Goal: Task Accomplishment & Management: Manage account settings

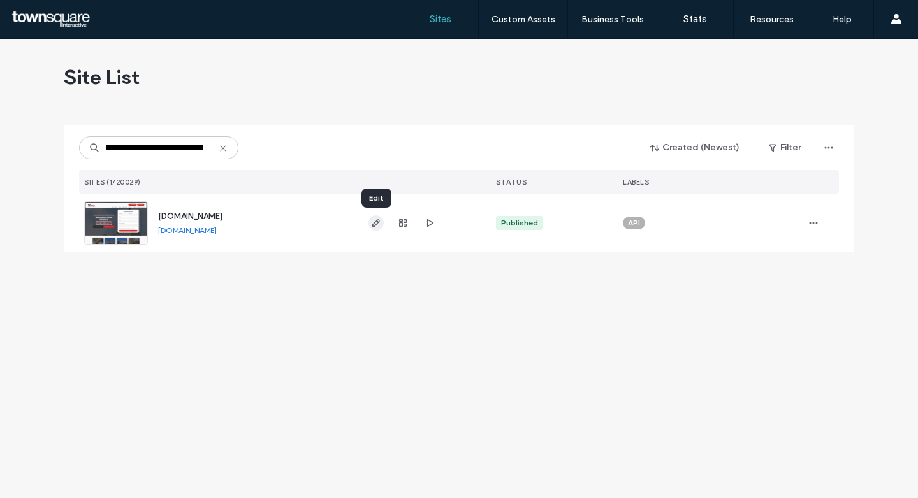
type input "**********"
click at [368, 230] on span "button" at bounding box center [375, 222] width 15 height 15
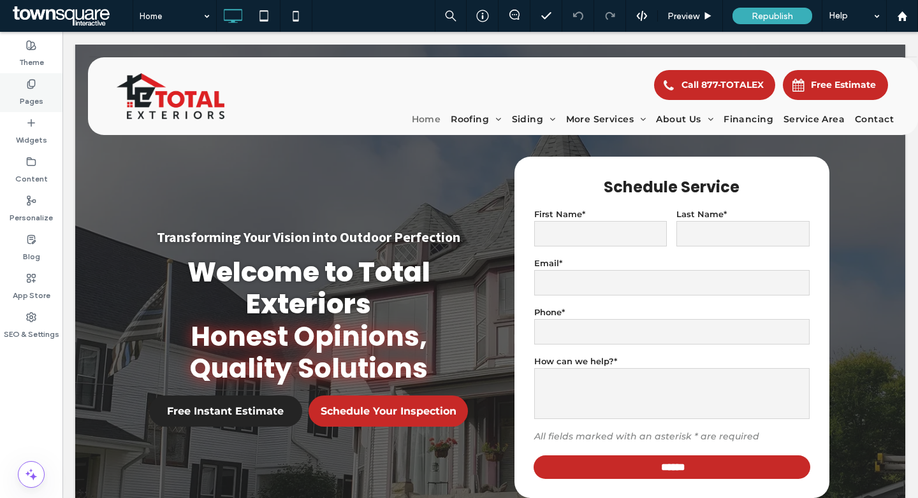
click at [42, 89] on div "Pages" at bounding box center [31, 92] width 62 height 39
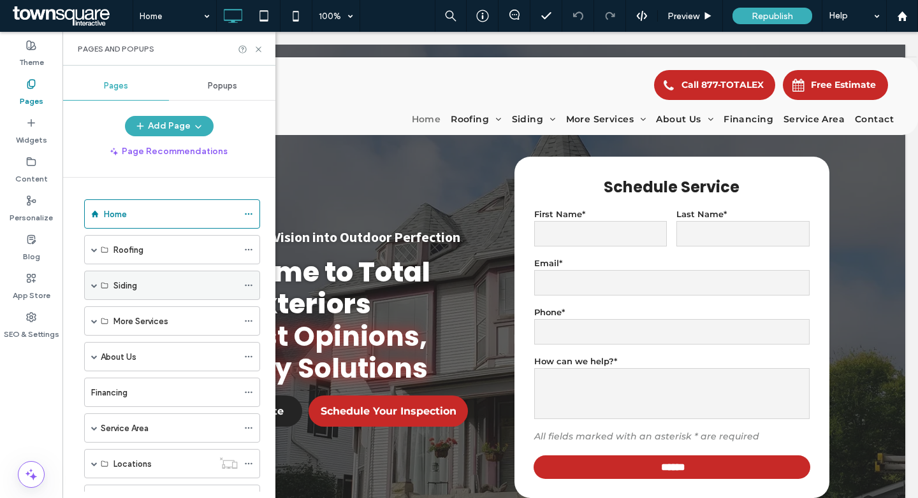
scroll to position [268, 0]
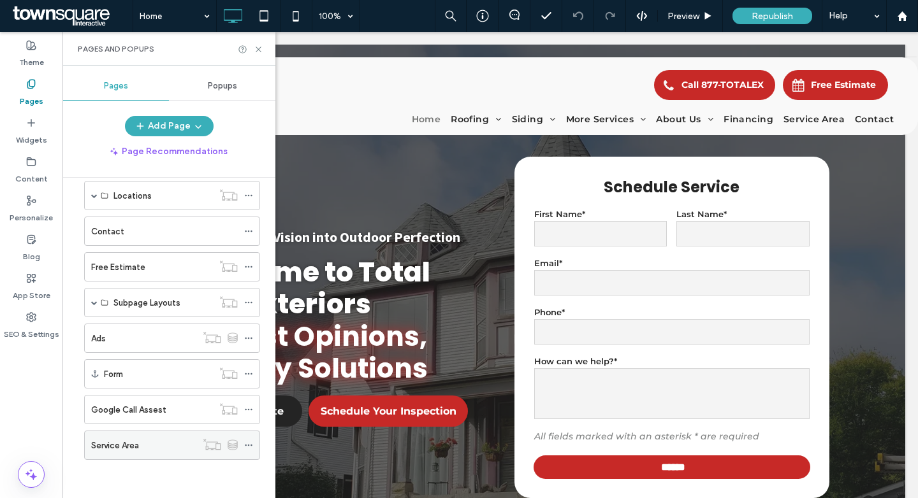
click at [119, 440] on label "Service Area" at bounding box center [115, 446] width 48 height 22
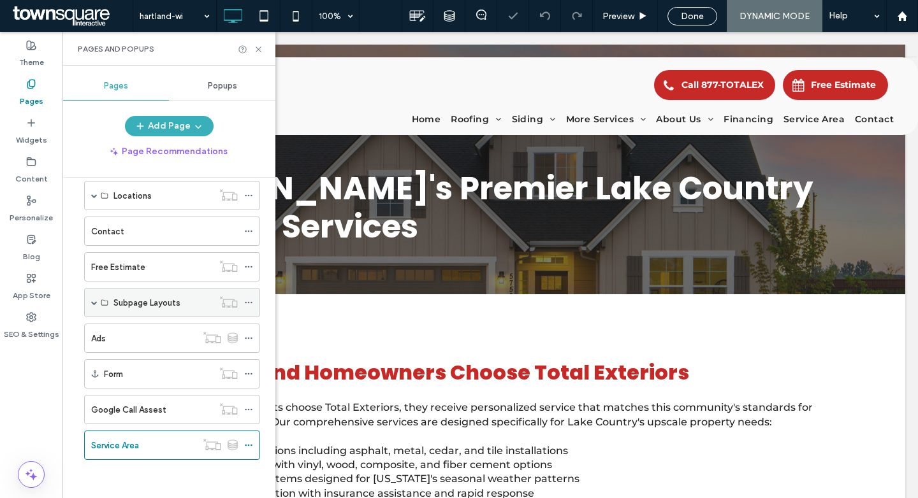
click at [94, 302] on span at bounding box center [94, 303] width 6 height 6
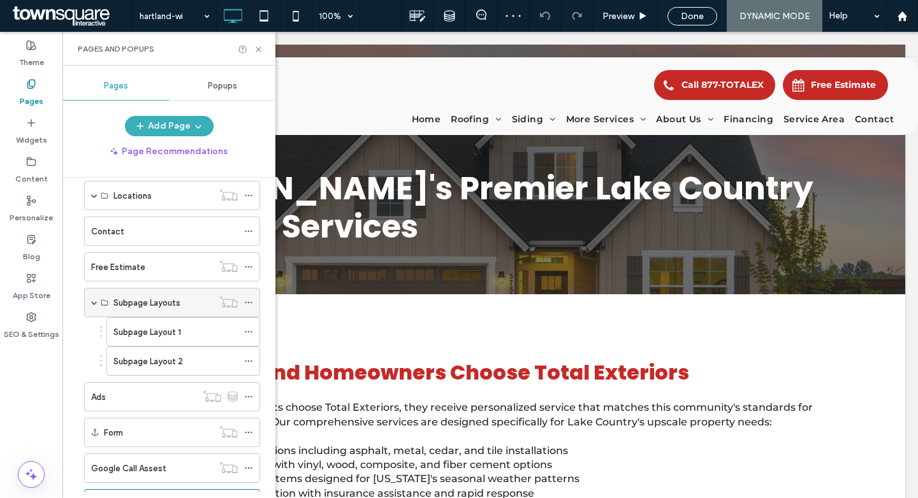
click at [94, 302] on span at bounding box center [94, 303] width 6 height 6
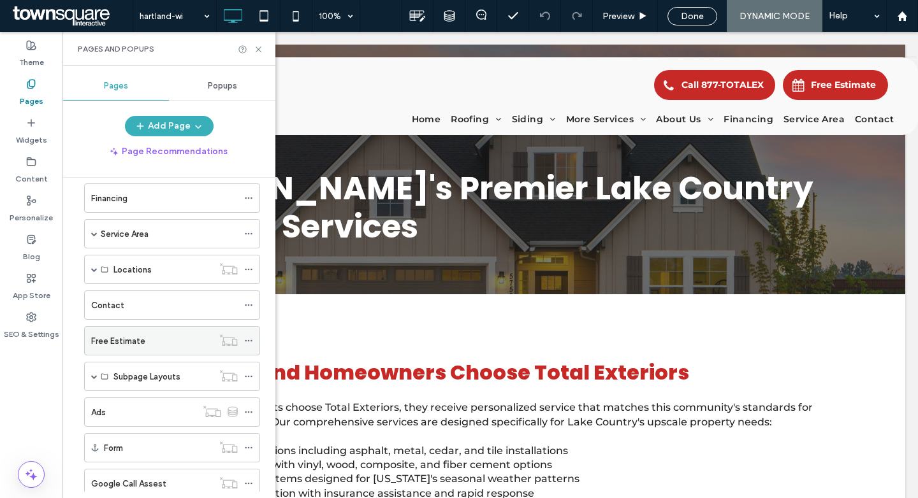
scroll to position [195, 0]
click at [91, 370] on span at bounding box center [94, 376] width 6 height 28
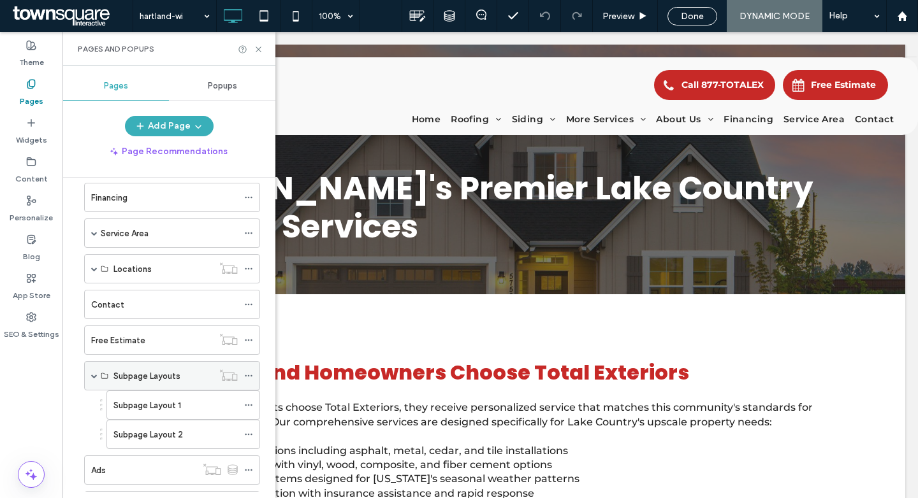
click at [92, 375] on span at bounding box center [94, 376] width 6 height 6
click at [251, 376] on use at bounding box center [248, 376] width 7 height 2
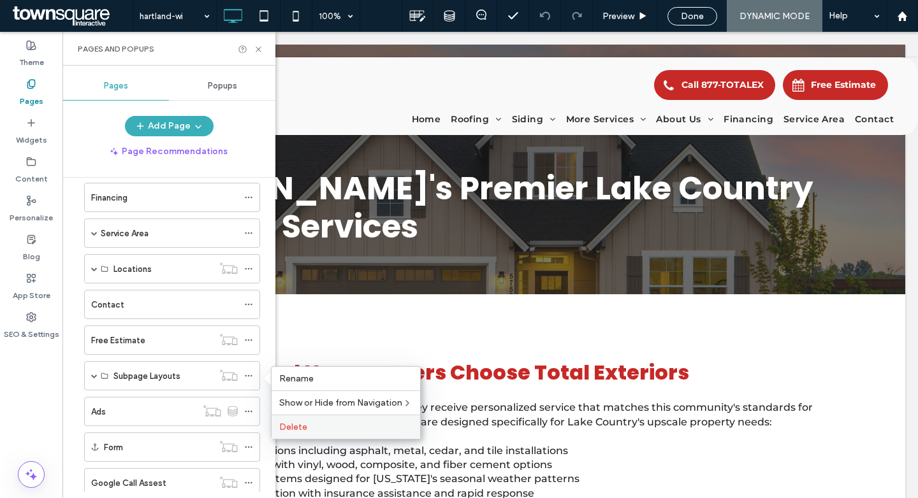
click at [287, 420] on div "Delete" at bounding box center [346, 427] width 149 height 24
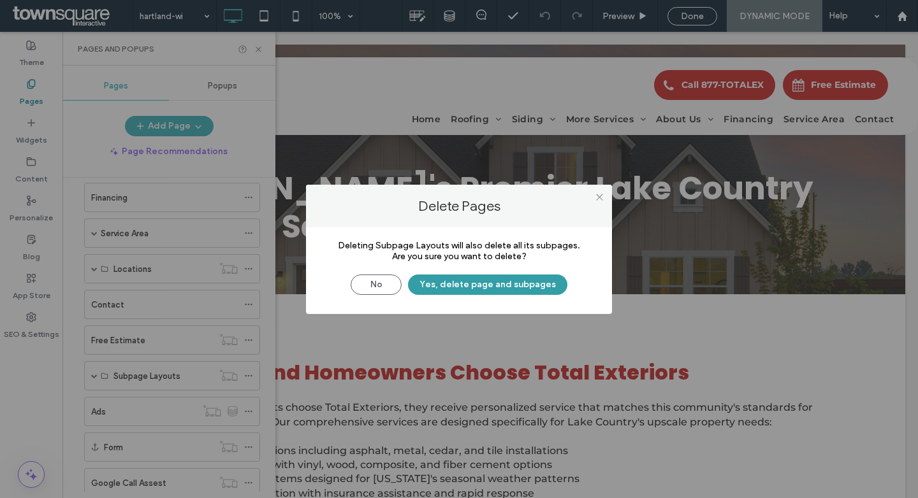
click at [490, 284] on button "Yes, delete page and subpages" at bounding box center [487, 285] width 159 height 20
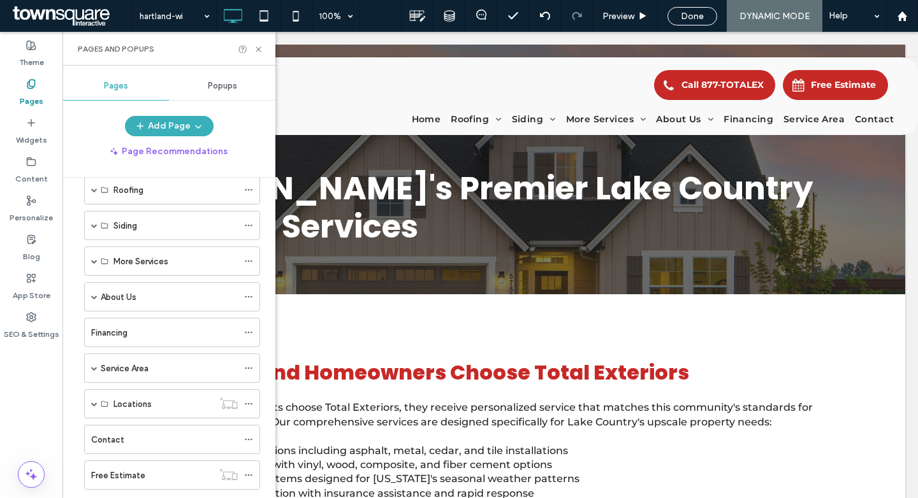
scroll to position [71, 0]
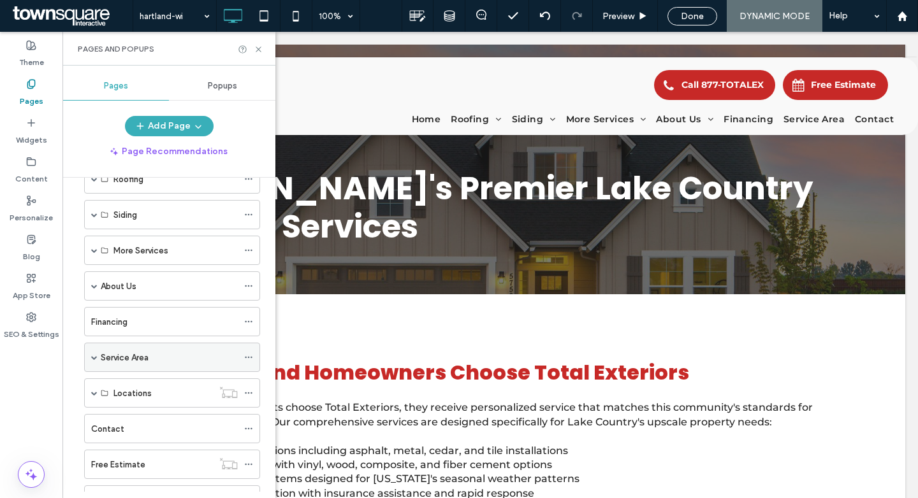
click at [146, 366] on div "Service Area" at bounding box center [169, 358] width 137 height 28
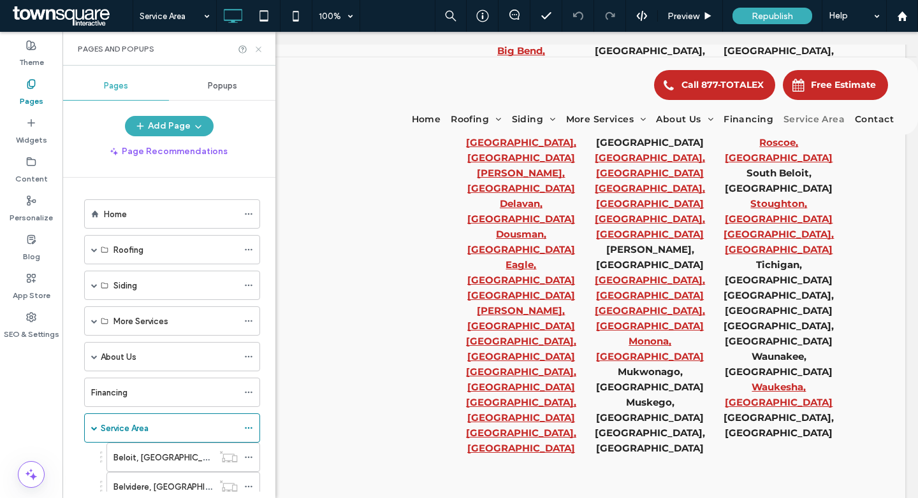
click at [260, 48] on icon at bounding box center [259, 50] width 10 height 10
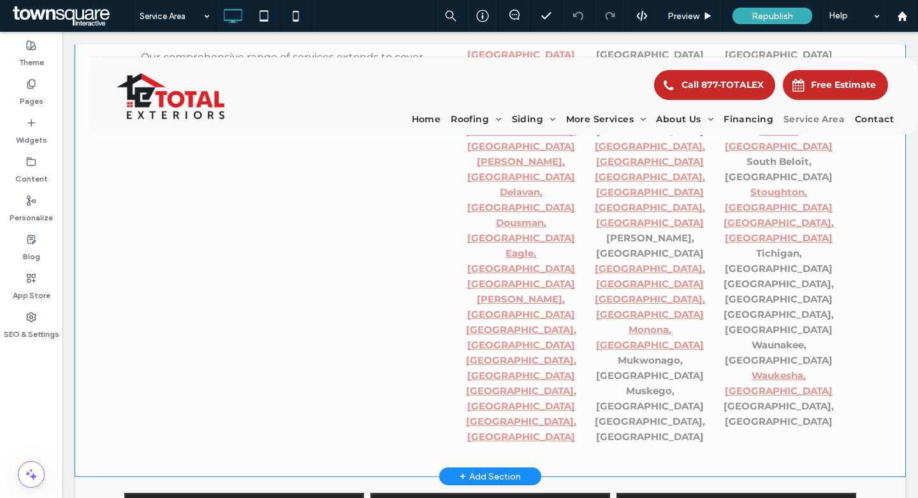
scroll to position [284, 0]
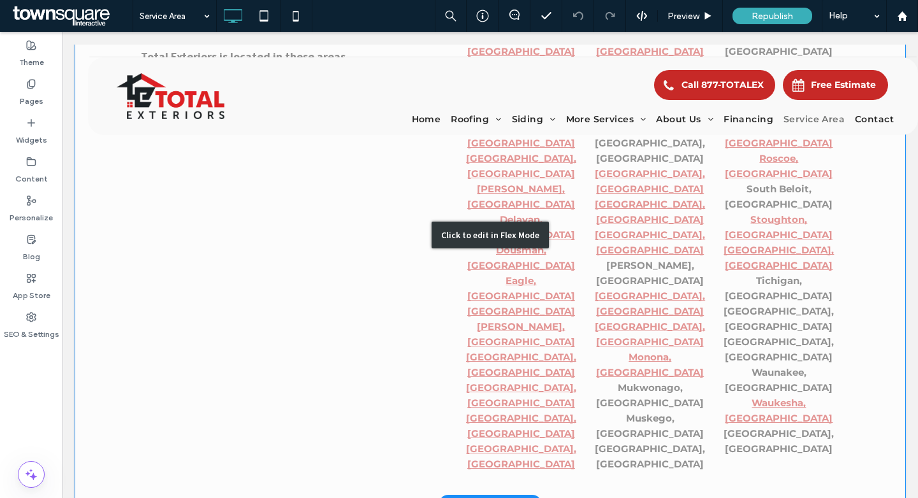
click at [646, 212] on div "Click to edit in Flex Mode" at bounding box center [490, 235] width 830 height 538
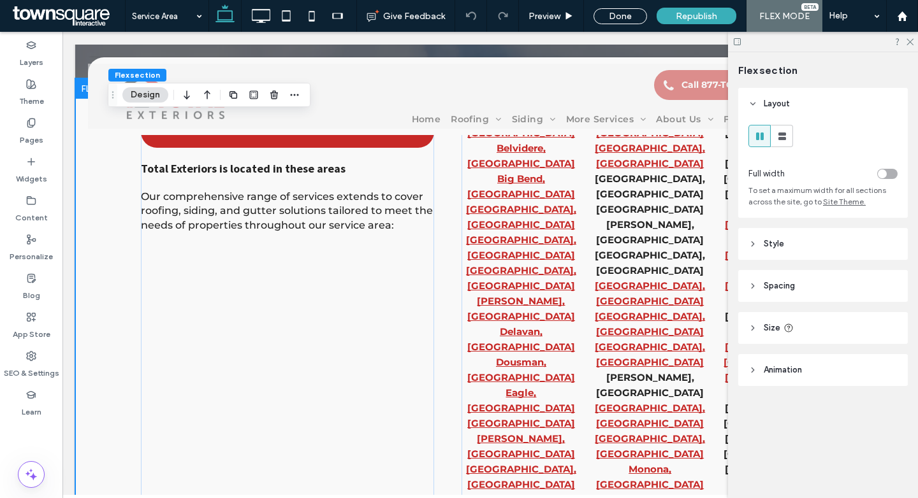
scroll to position [172, 0]
click at [908, 43] on use at bounding box center [909, 42] width 7 height 7
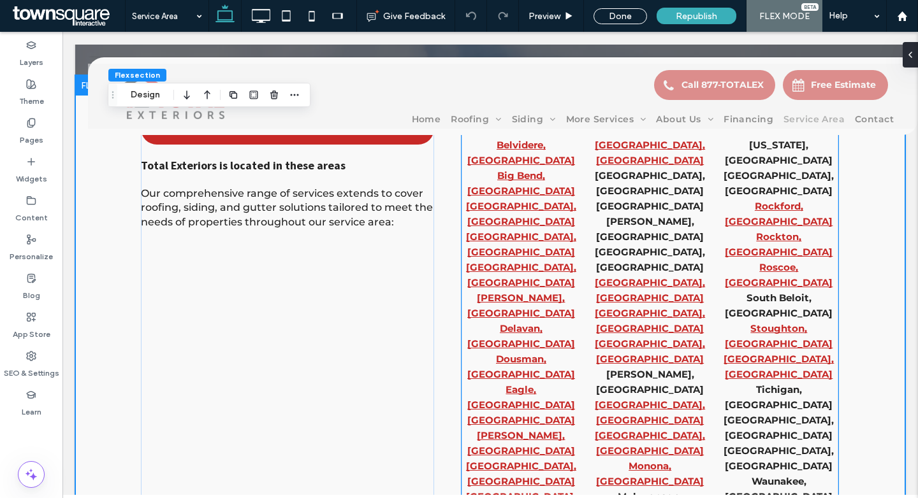
scroll to position [174, 0]
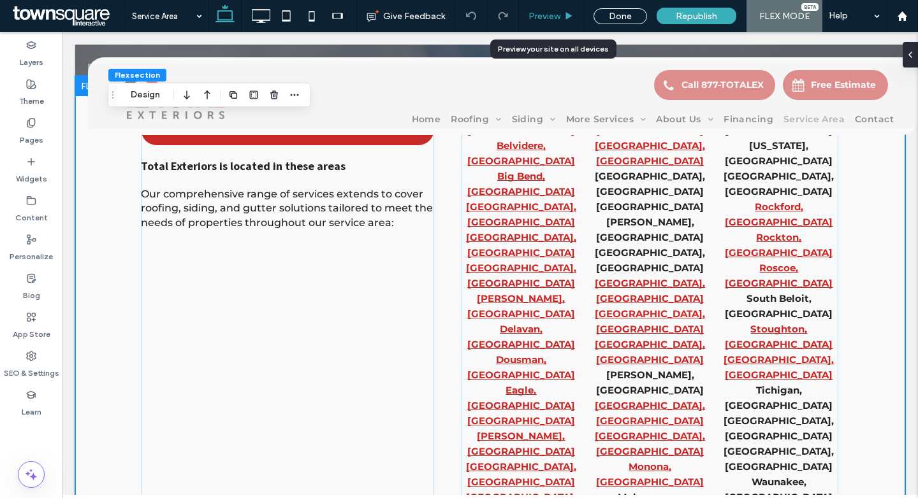
click at [572, 14] on icon at bounding box center [569, 16] width 10 height 10
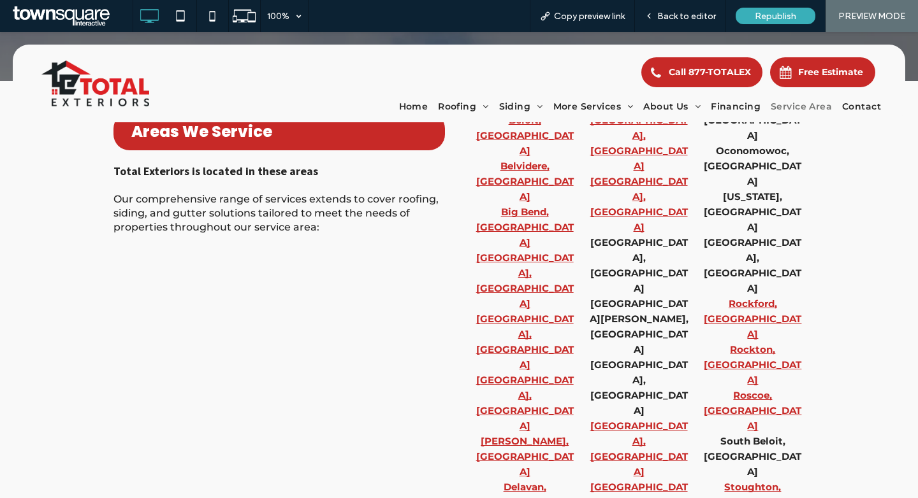
click at [572, 14] on span "Copy preview link" at bounding box center [589, 16] width 71 height 11
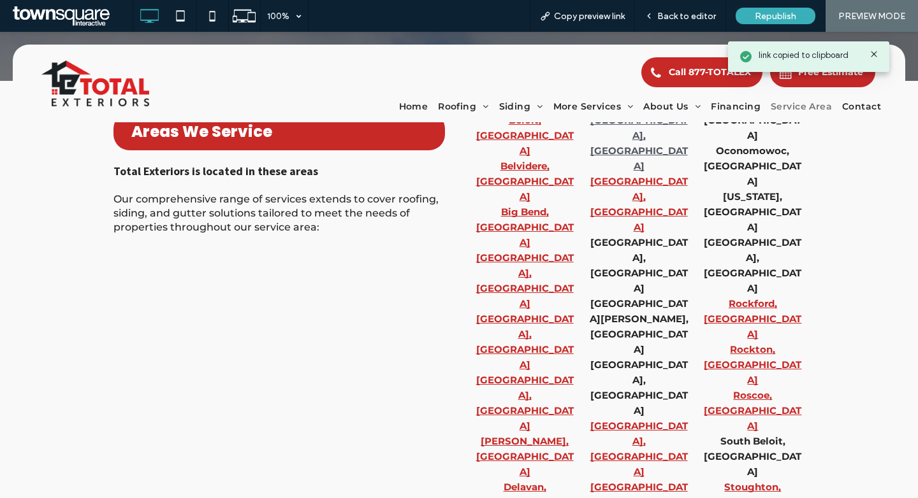
click at [641, 171] on strong "[GEOGRAPHIC_DATA], [GEOGRAPHIC_DATA]" at bounding box center [639, 143] width 98 height 58
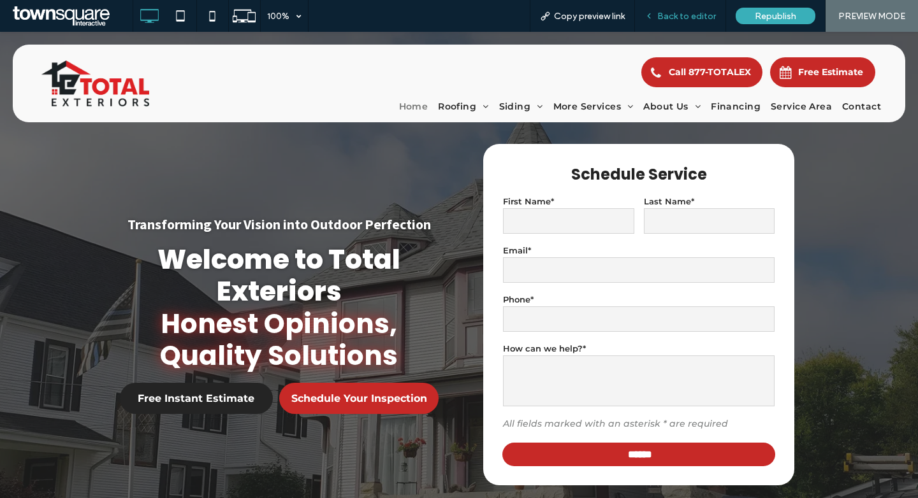
click at [665, 13] on span "Back to editor" at bounding box center [686, 16] width 59 height 11
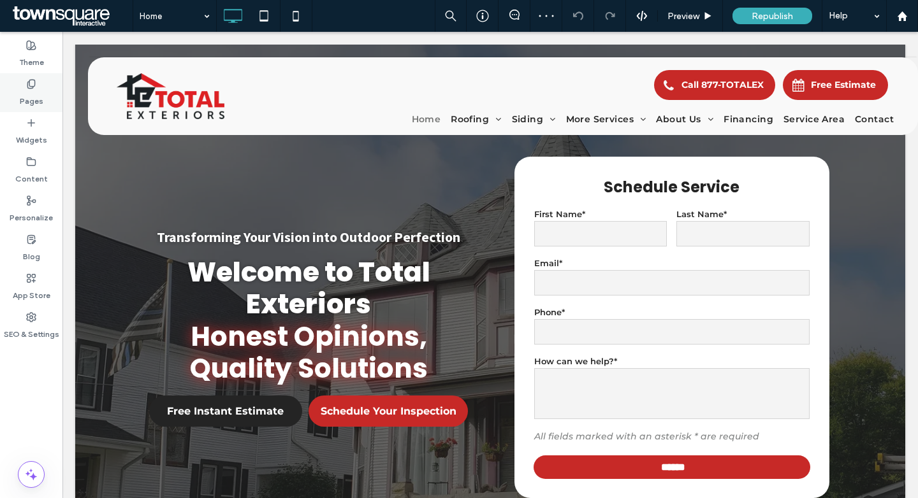
click at [27, 84] on use at bounding box center [30, 84] width 7 height 8
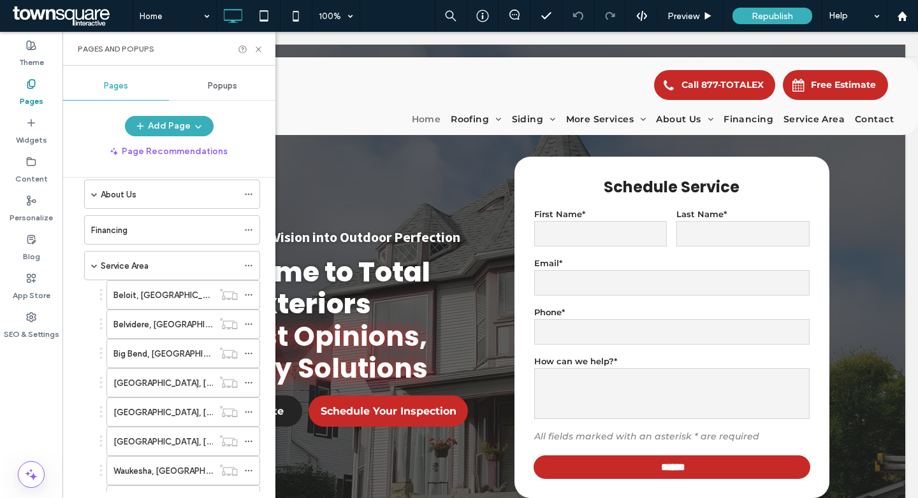
scroll to position [163, 0]
click at [150, 264] on div "Service Area" at bounding box center [169, 265] width 137 height 13
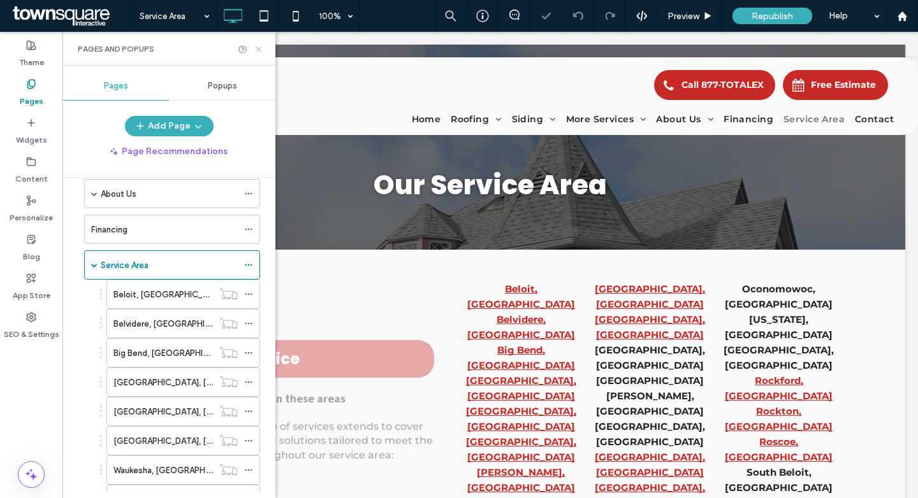
click at [258, 47] on icon at bounding box center [259, 50] width 10 height 10
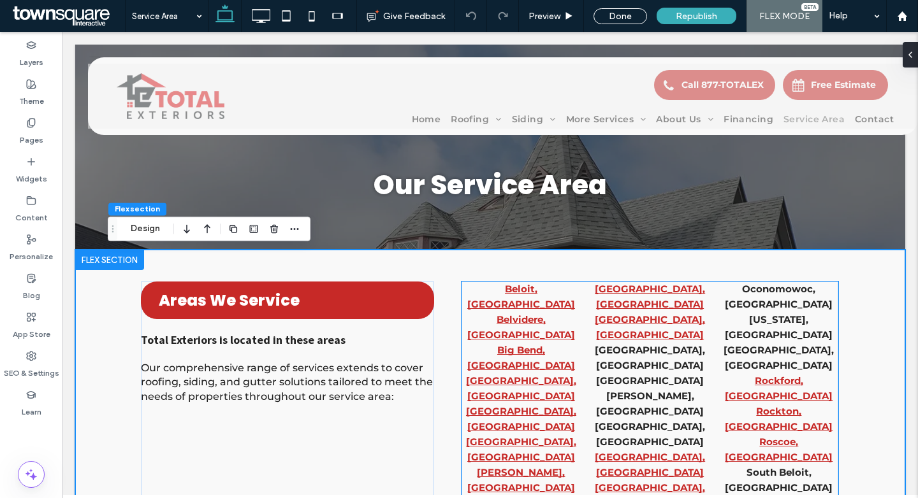
click at [607, 312] on p "[GEOGRAPHIC_DATA], [GEOGRAPHIC_DATA]" at bounding box center [650, 297] width 119 height 31
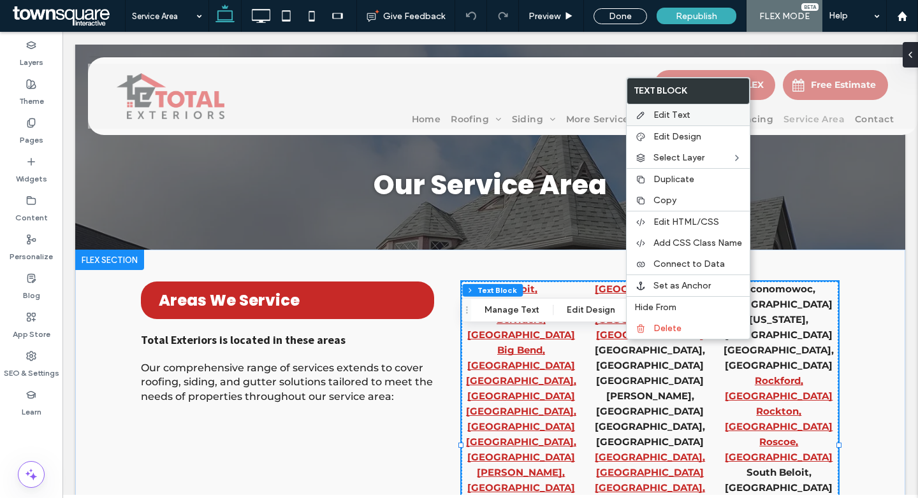
click at [688, 119] on span "Edit Text" at bounding box center [671, 115] width 37 height 11
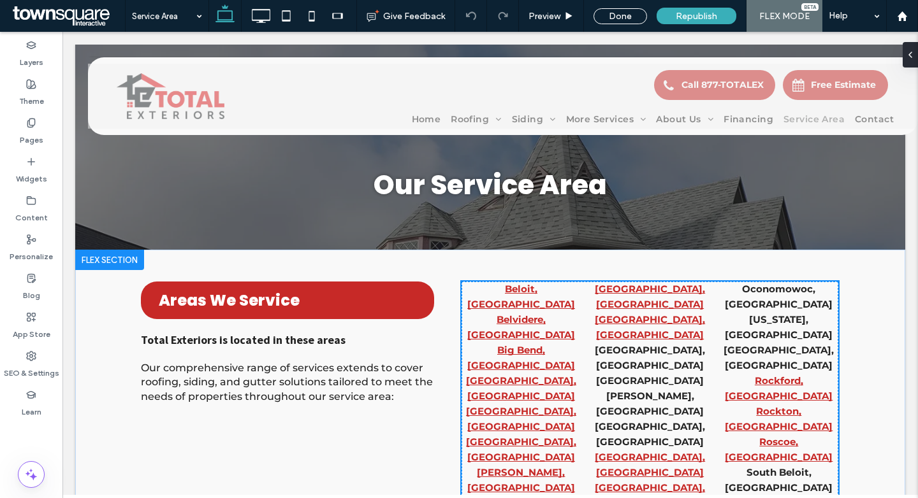
scroll to position [182, 0]
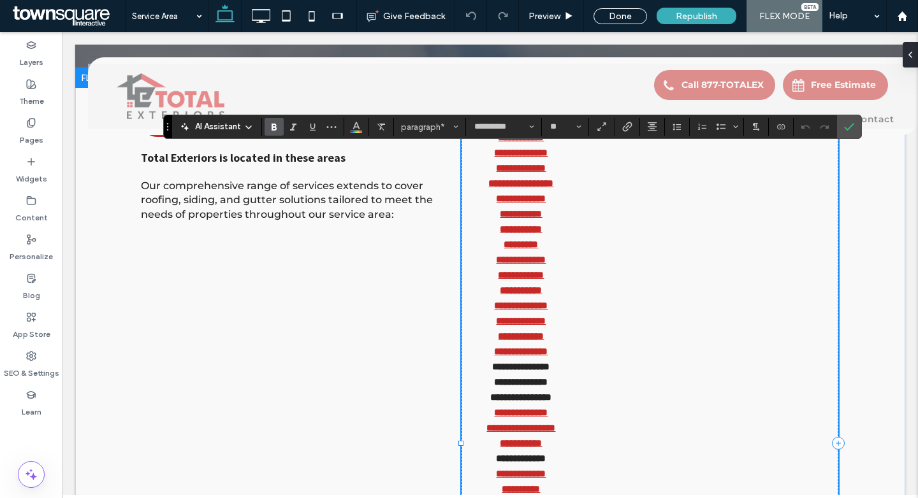
click at [606, 242] on div "**********" at bounding box center [649, 443] width 377 height 688
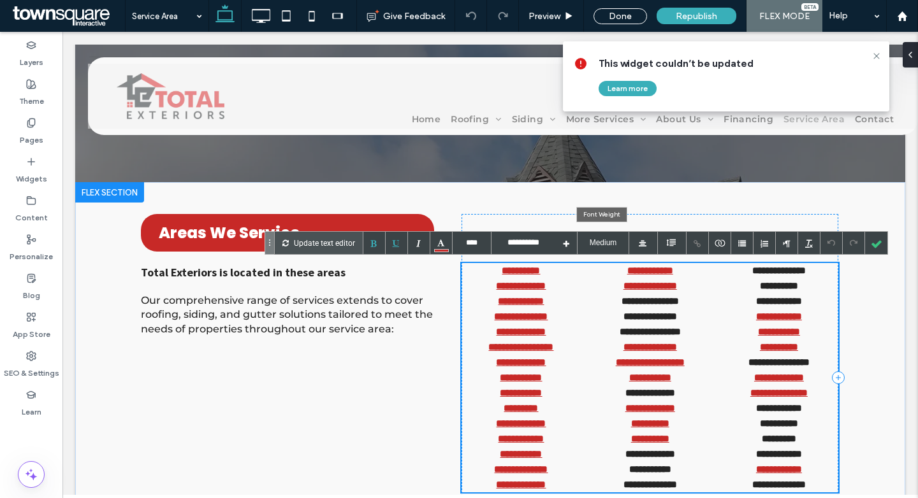
scroll to position [72, 0]
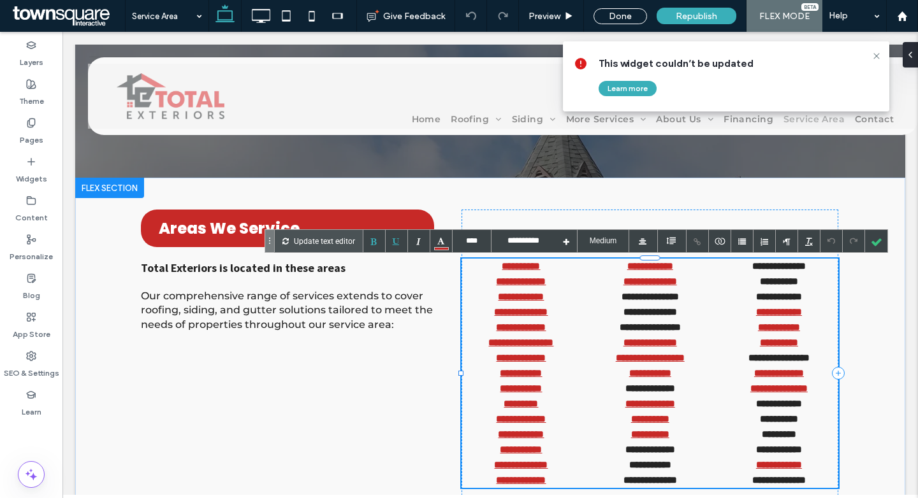
type input "****"
click at [685, 270] on p "**********" at bounding box center [650, 266] width 119 height 15
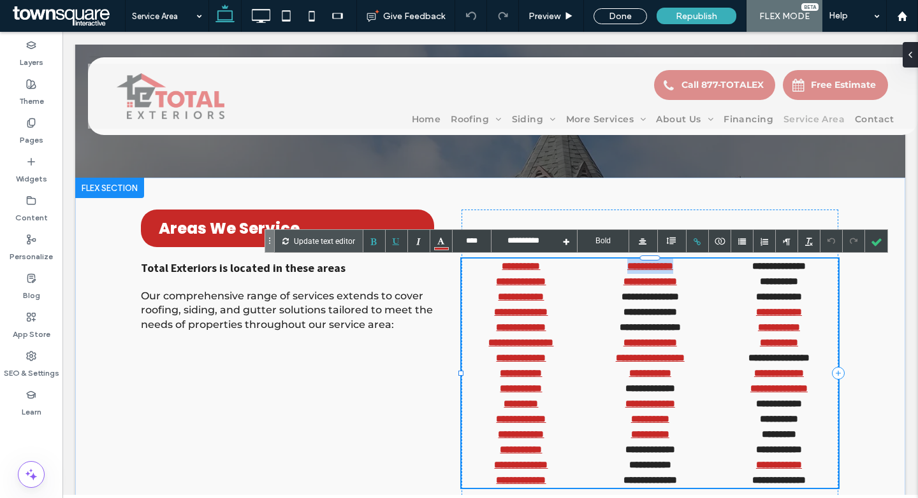
drag, startPoint x: 688, startPoint y: 272, endPoint x: 605, endPoint y: 267, distance: 83.6
click at [605, 267] on p "**********" at bounding box center [650, 266] width 119 height 15
click at [696, 247] on div at bounding box center [698, 241] width 22 height 22
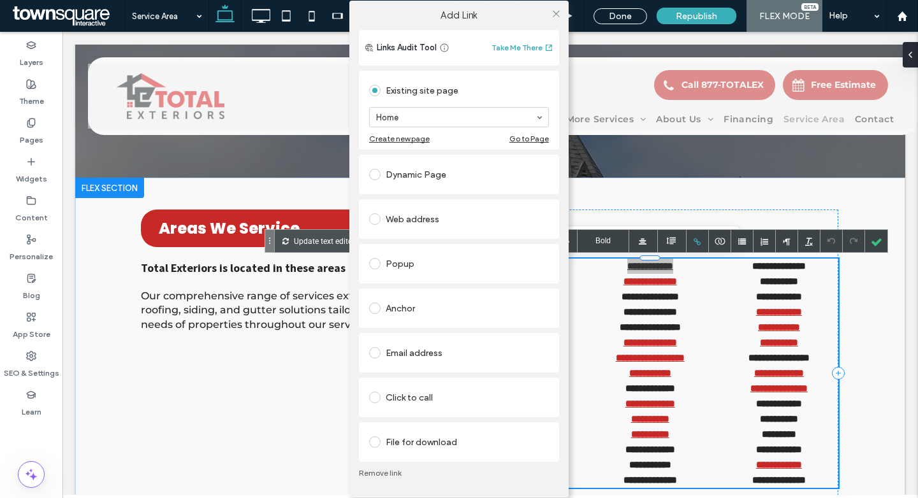
click at [378, 176] on span at bounding box center [374, 174] width 11 height 11
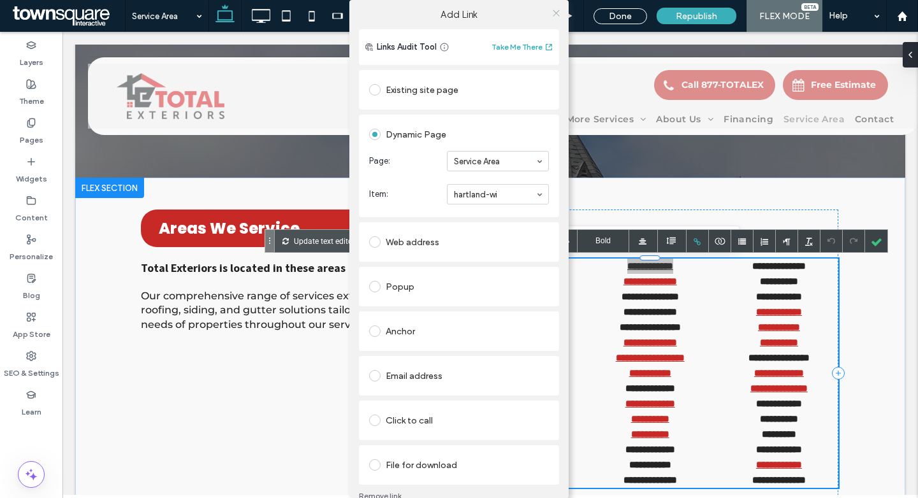
click at [553, 15] on icon at bounding box center [556, 13] width 10 height 10
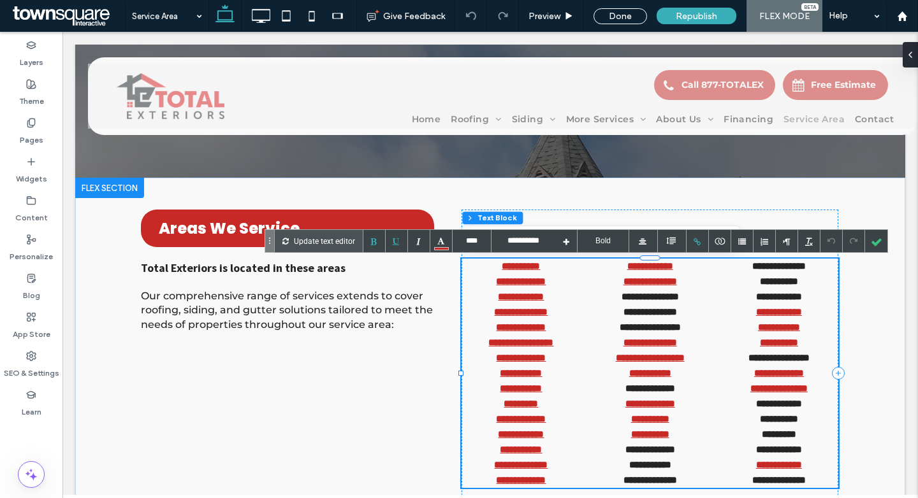
click at [642, 295] on strong "**********" at bounding box center [649, 297] width 57 height 10
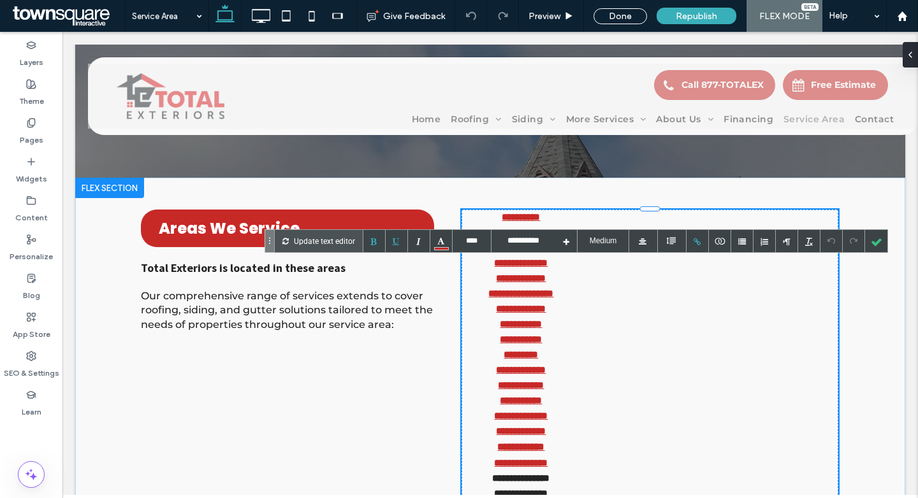
type input "**********"
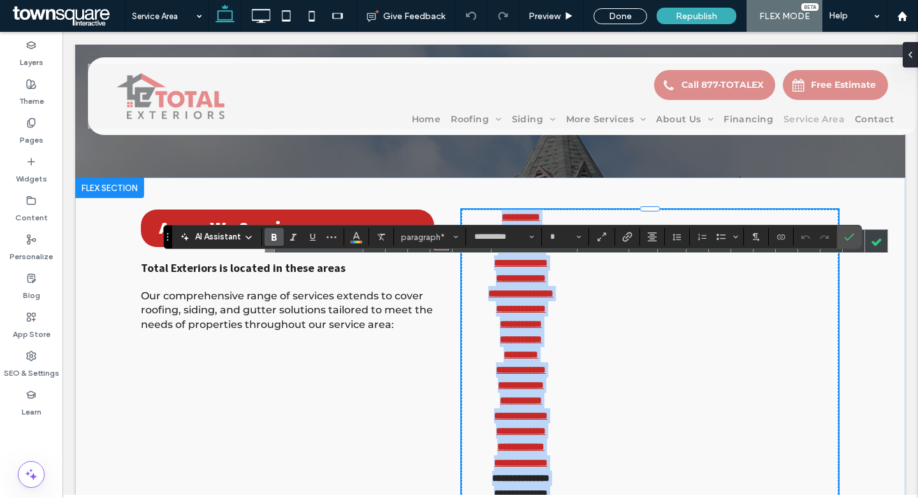
type input "**"
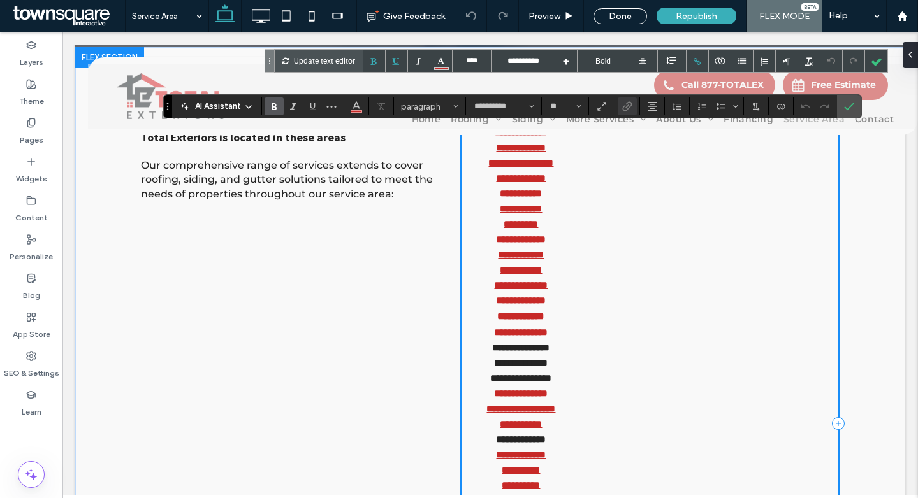
scroll to position [228, 0]
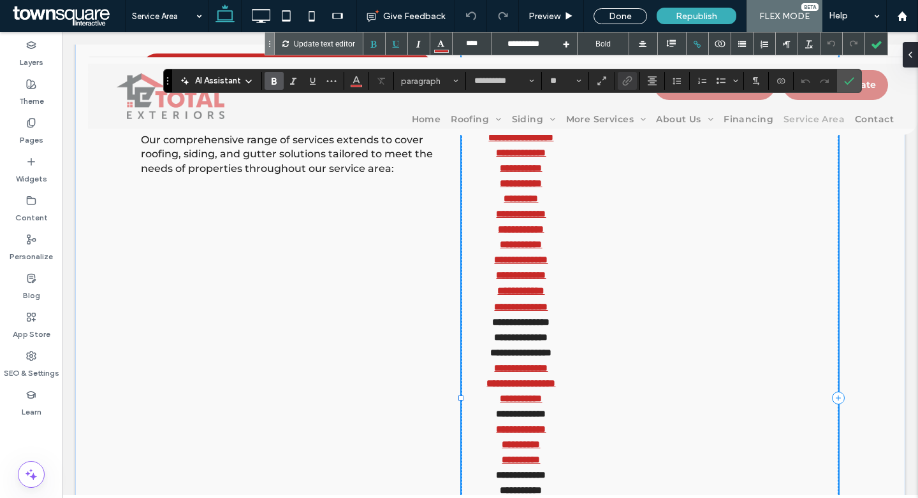
click at [520, 323] on strong "**********" at bounding box center [520, 322] width 57 height 10
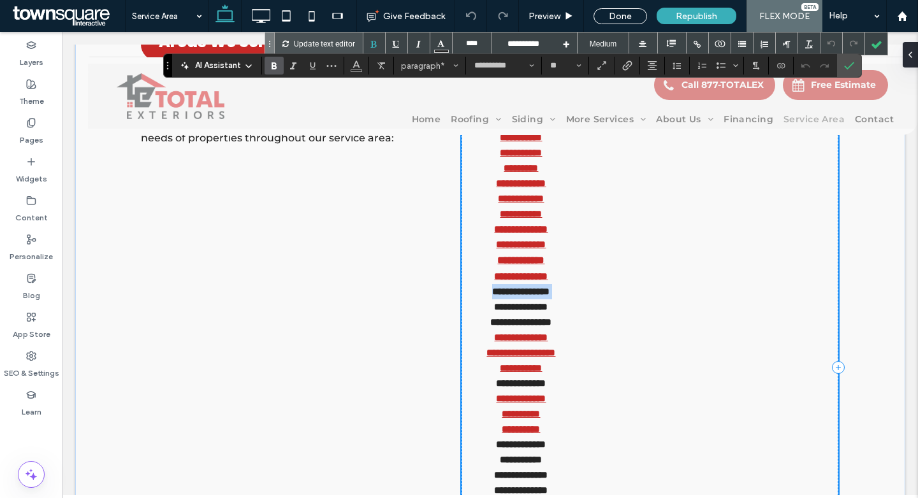
scroll to position [243, 0]
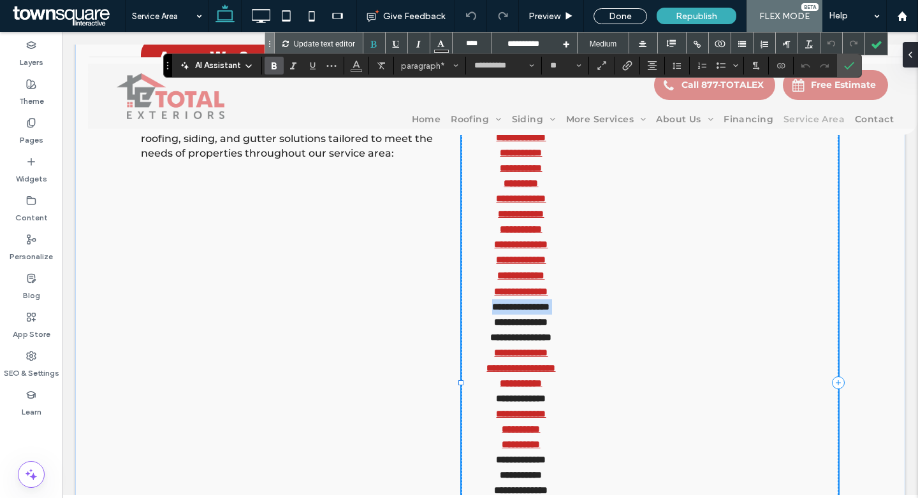
click at [539, 306] on strong "**********" at bounding box center [520, 307] width 57 height 10
click at [629, 66] on use "Link" at bounding box center [627, 66] width 10 height 10
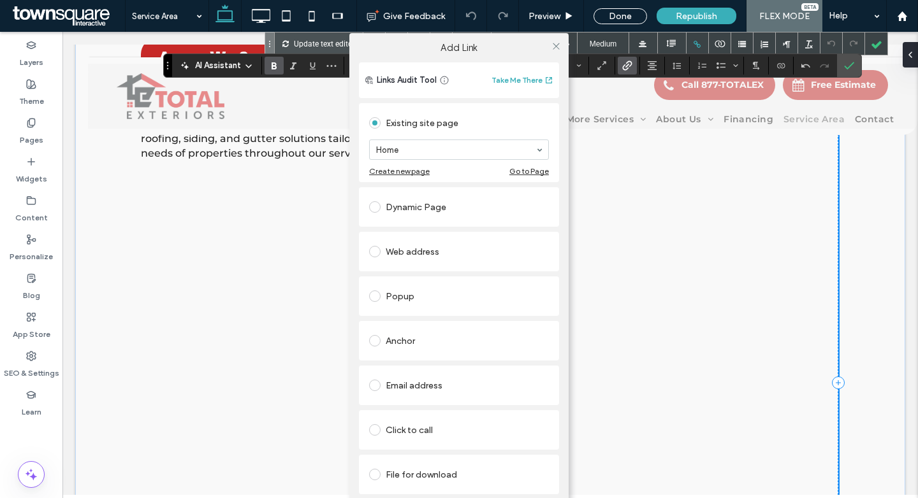
click at [375, 212] on span at bounding box center [374, 206] width 11 height 11
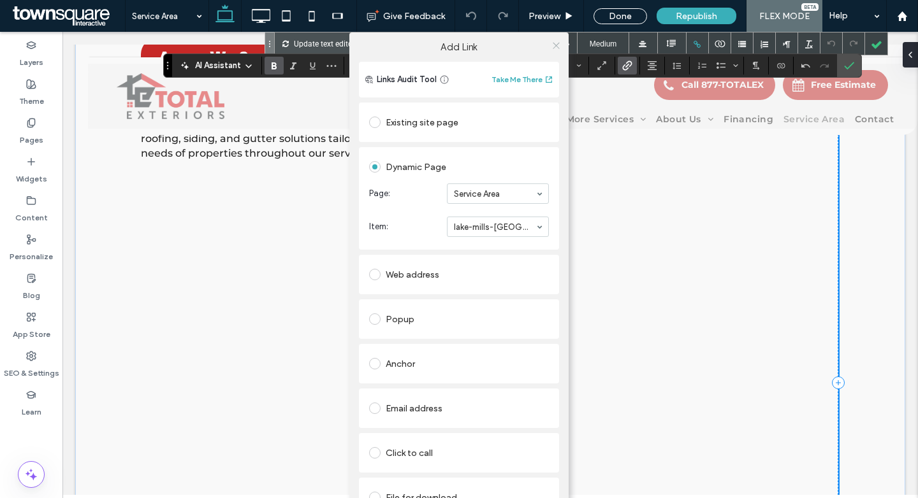
click at [551, 43] on icon at bounding box center [556, 46] width 10 height 10
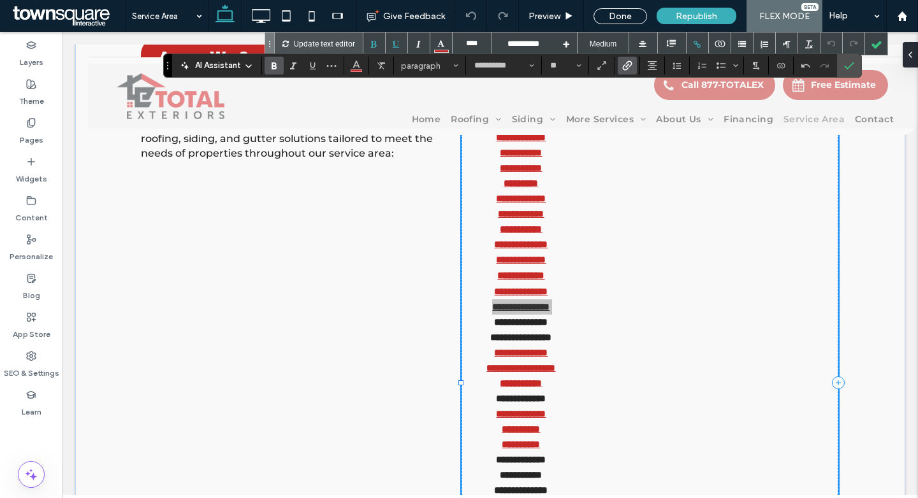
click at [622, 69] on use "Link" at bounding box center [627, 66] width 10 height 10
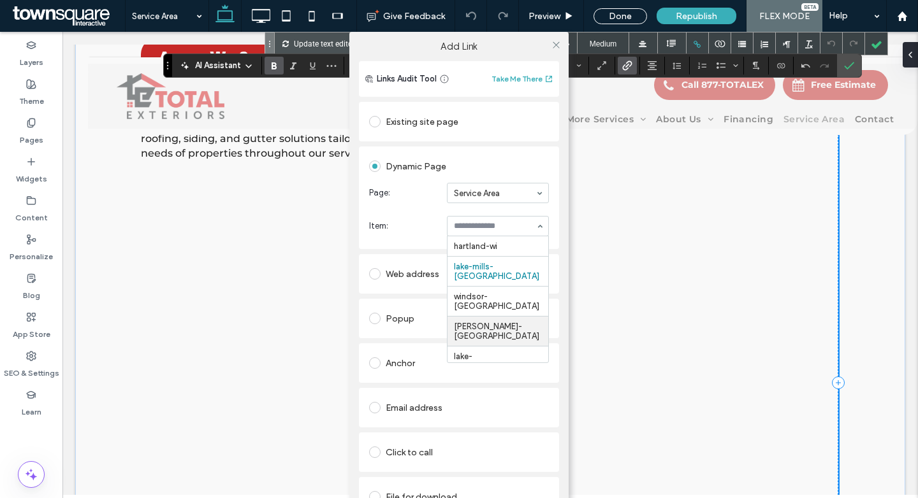
scroll to position [22, 0]
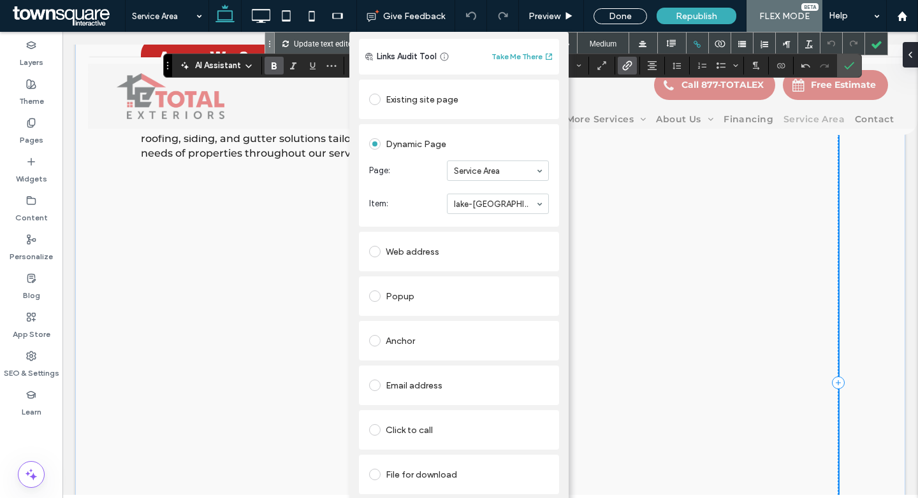
click at [595, 196] on div "Add Link Links Audit Tool Take Me There Existing site page Dynamic Page Page: S…" at bounding box center [459, 281] width 918 height 498
click at [850, 64] on div "Add Link Links Audit Tool Take Me There Existing site page Dynamic Page Page: S…" at bounding box center [459, 281] width 918 height 498
click at [873, 43] on div "Add Link Links Audit Tool Take Me There Existing site page Dynamic Page Page: S…" at bounding box center [459, 281] width 918 height 498
click at [233, 184] on div "Add Link Links Audit Tool Take Me There Existing site page Dynamic Page Page: S…" at bounding box center [459, 281] width 918 height 498
click at [121, 182] on div "Add Link Links Audit Tool Take Me There Existing site page Dynamic Page Page: S…" at bounding box center [459, 281] width 918 height 498
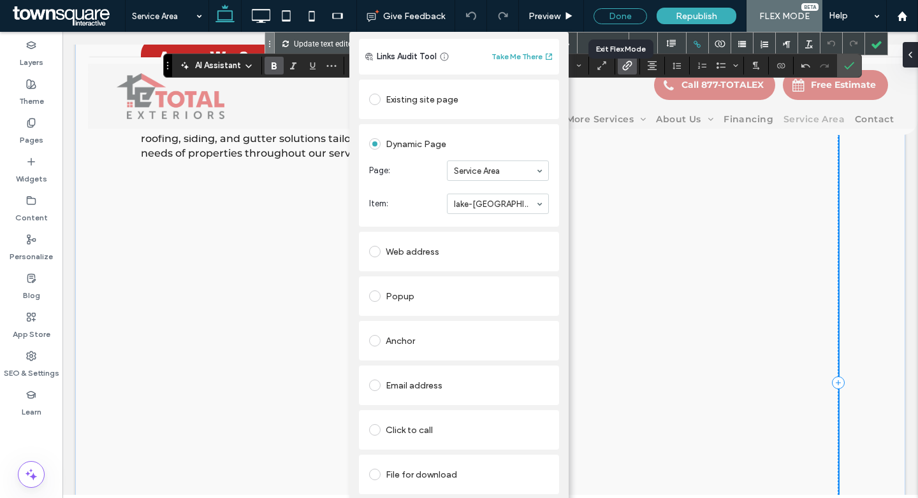
click at [622, 15] on div "Done" at bounding box center [620, 16] width 54 height 16
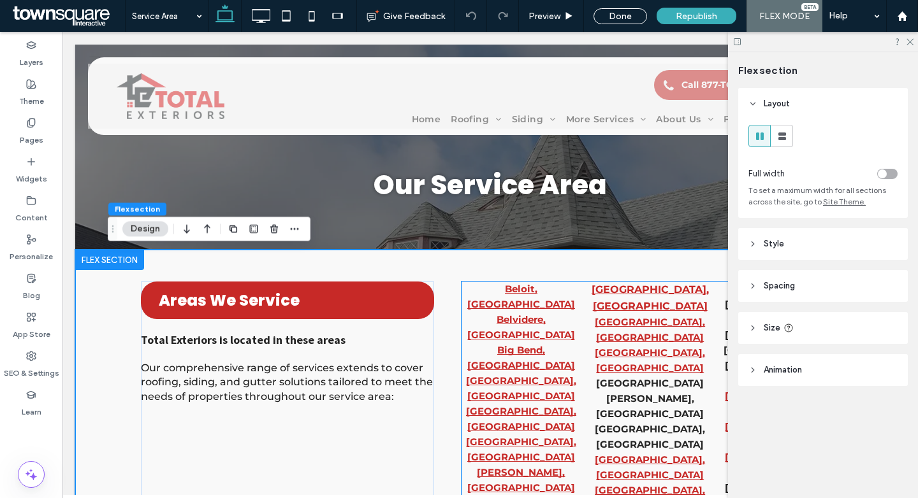
click at [644, 384] on strong "[GEOGRAPHIC_DATA][PERSON_NAME], [GEOGRAPHIC_DATA]" at bounding box center [650, 398] width 108 height 43
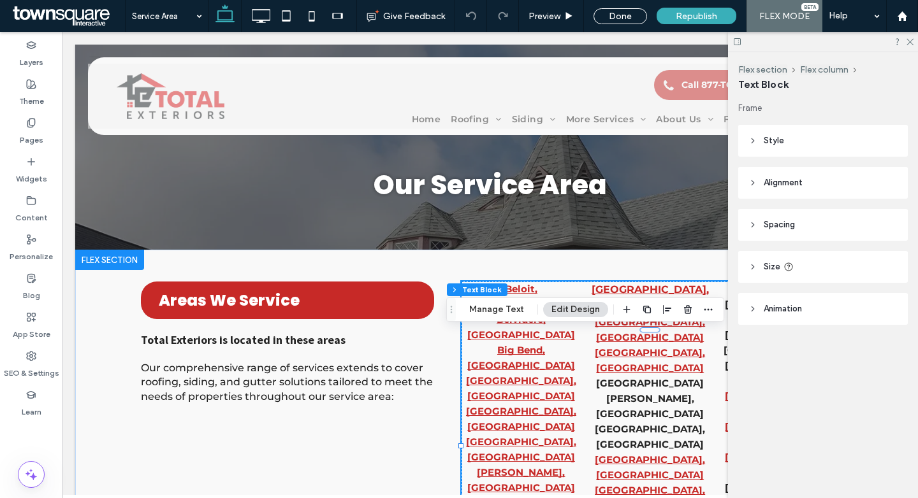
click at [644, 384] on strong "[GEOGRAPHIC_DATA][PERSON_NAME], [GEOGRAPHIC_DATA]" at bounding box center [650, 398] width 108 height 43
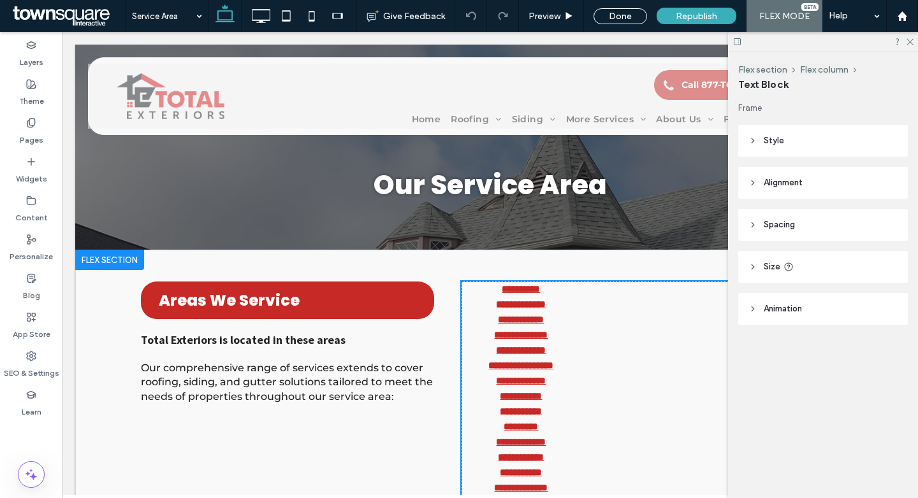
type input "**********"
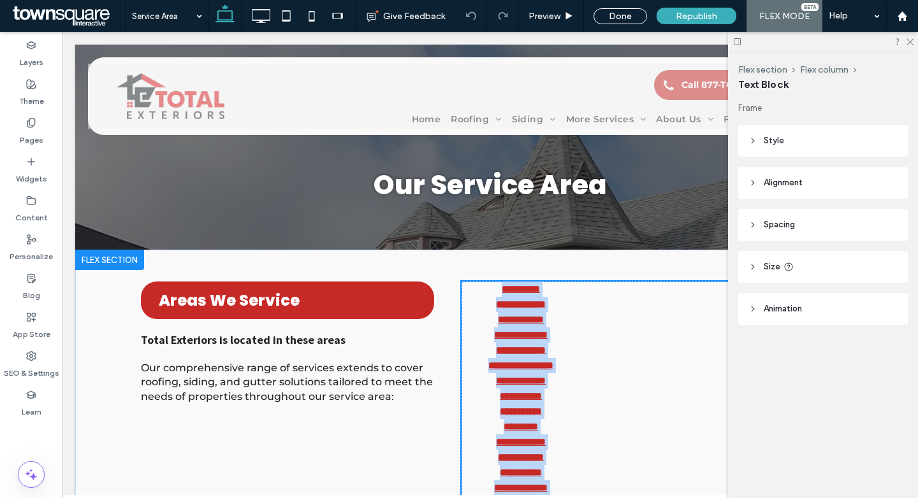
scroll to position [250, 0]
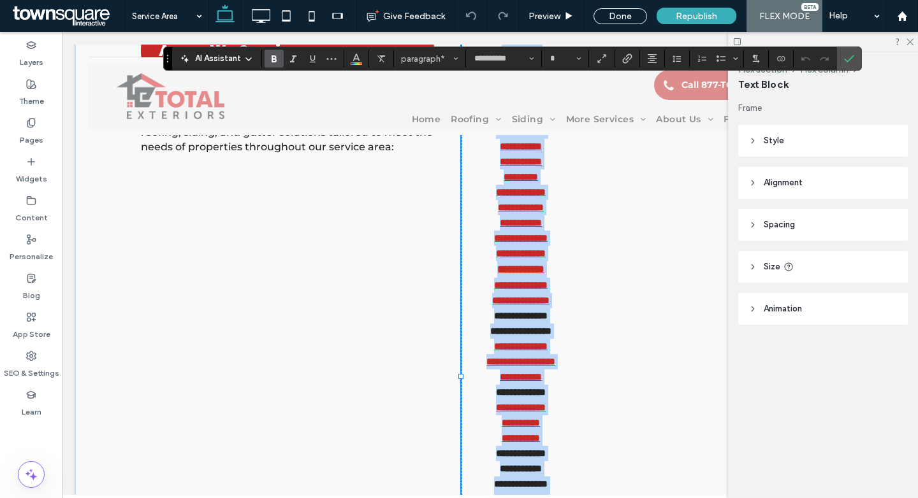
click at [516, 314] on strong "**********" at bounding box center [521, 316] width 54 height 10
type input "**"
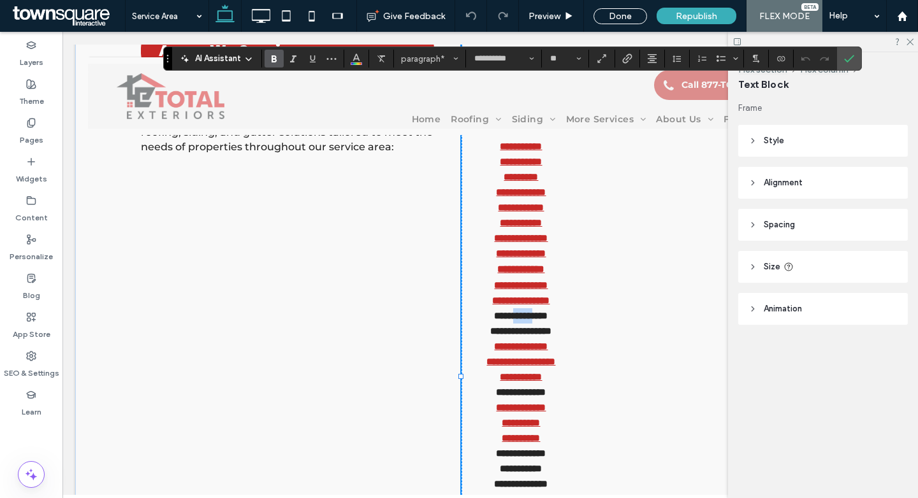
click at [516, 314] on strong "**********" at bounding box center [521, 316] width 54 height 10
click at [629, 57] on icon "Link" at bounding box center [627, 59] width 10 height 10
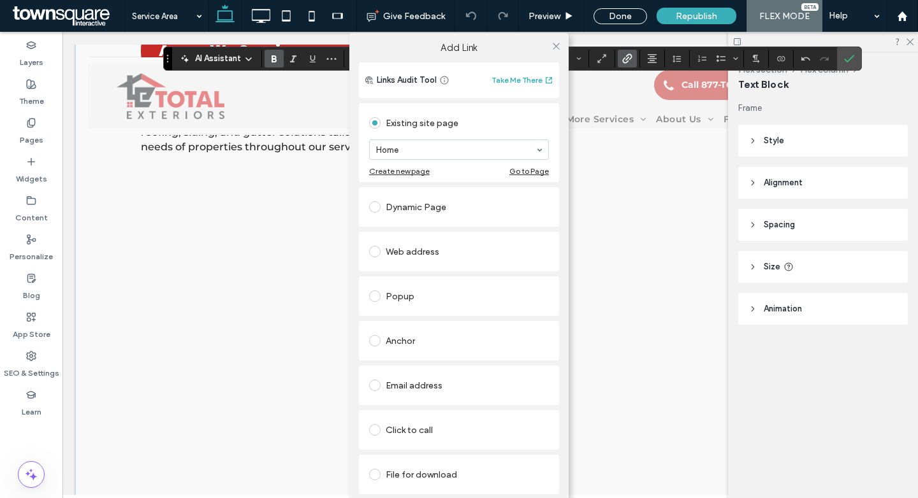
click at [372, 212] on span at bounding box center [374, 206] width 11 height 11
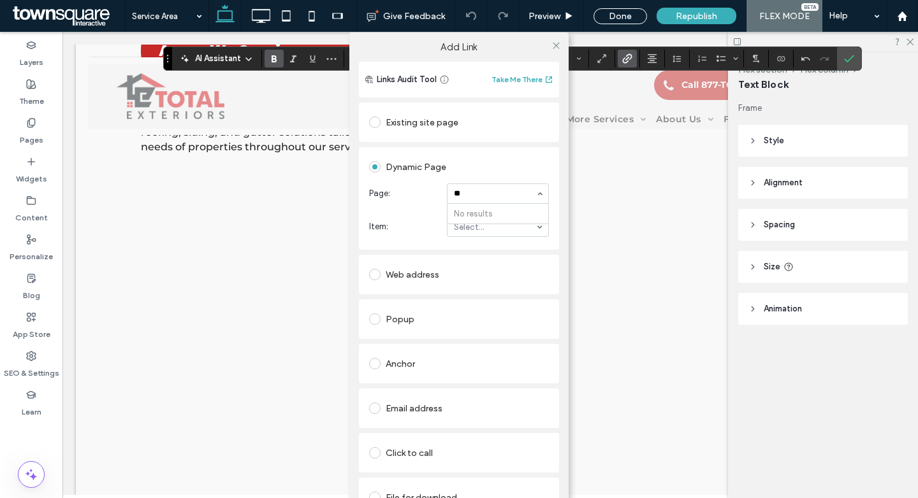
type input "*"
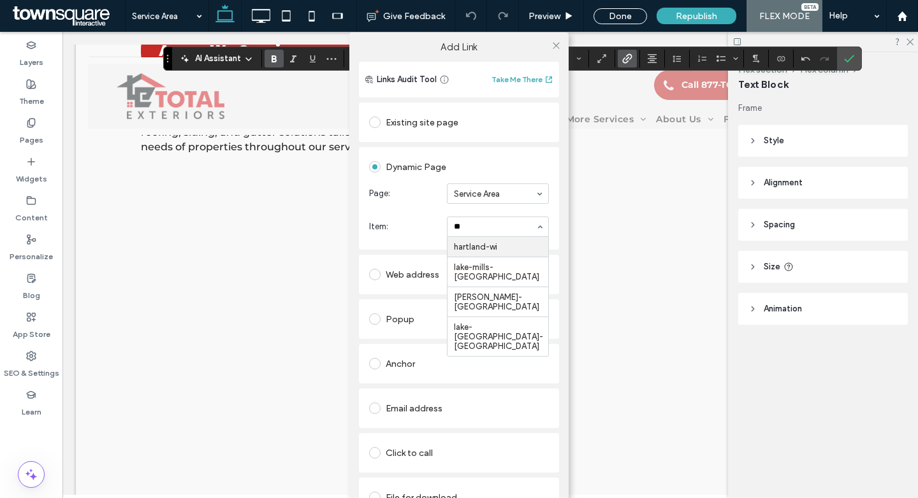
type input "***"
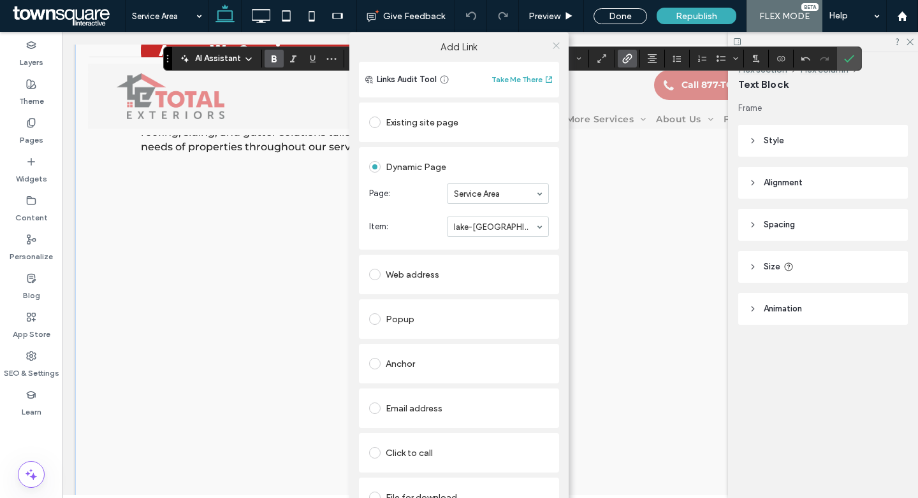
click at [551, 46] on icon at bounding box center [556, 46] width 10 height 10
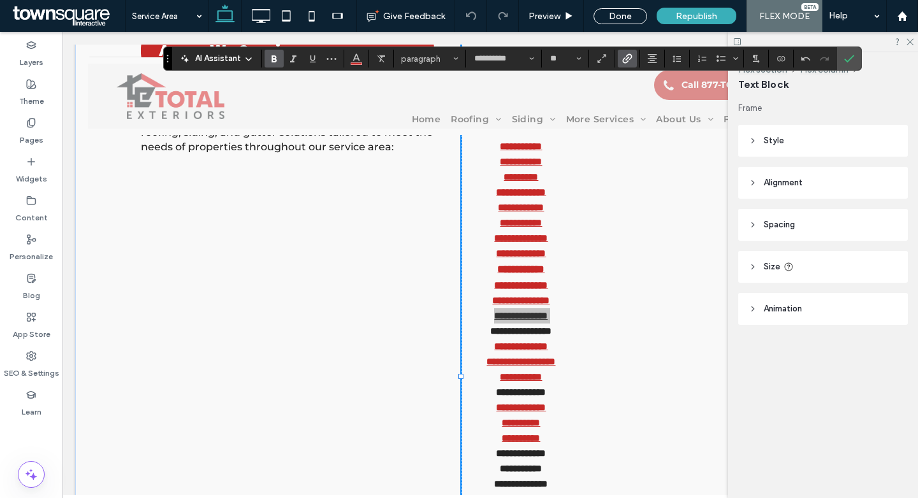
click at [630, 57] on use "Link" at bounding box center [627, 59] width 10 height 10
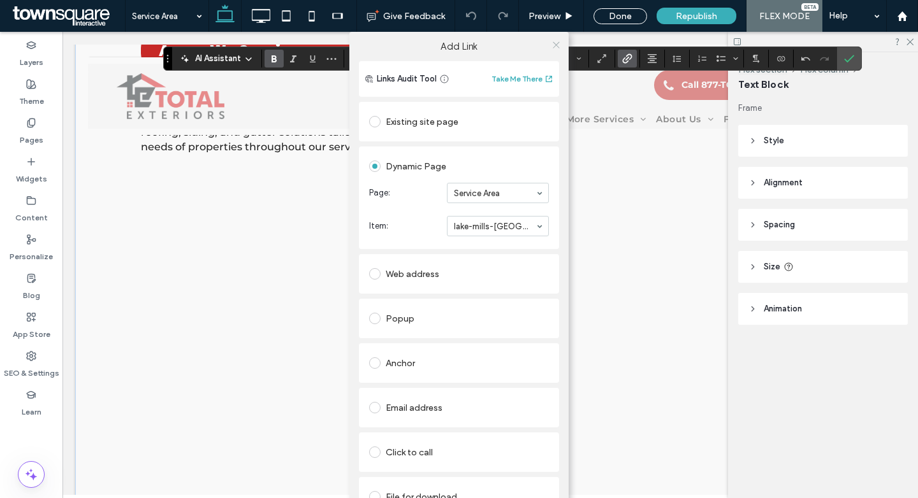
click at [551, 41] on icon at bounding box center [556, 45] width 10 height 10
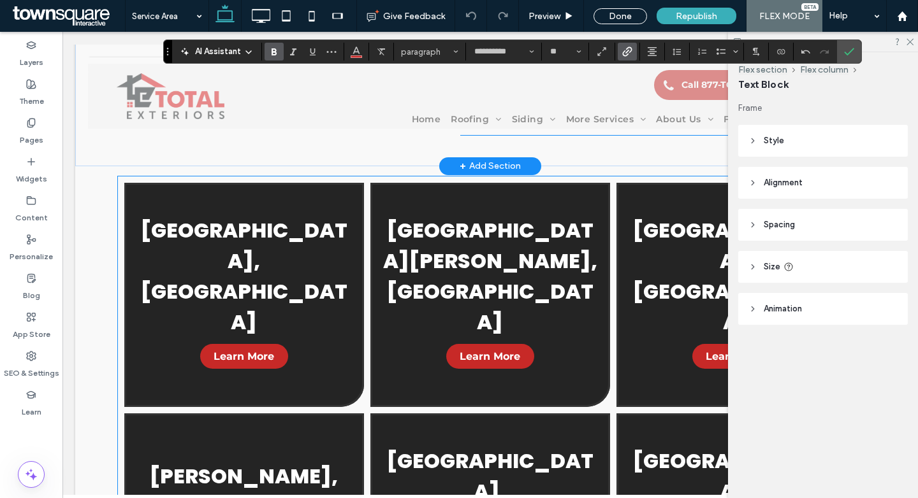
scroll to position [861, 0]
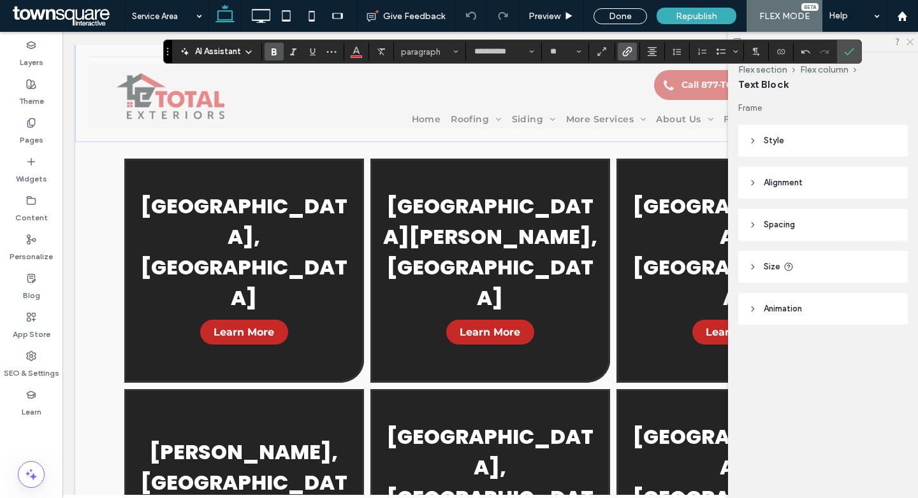
click at [910, 41] on icon at bounding box center [909, 41] width 8 height 8
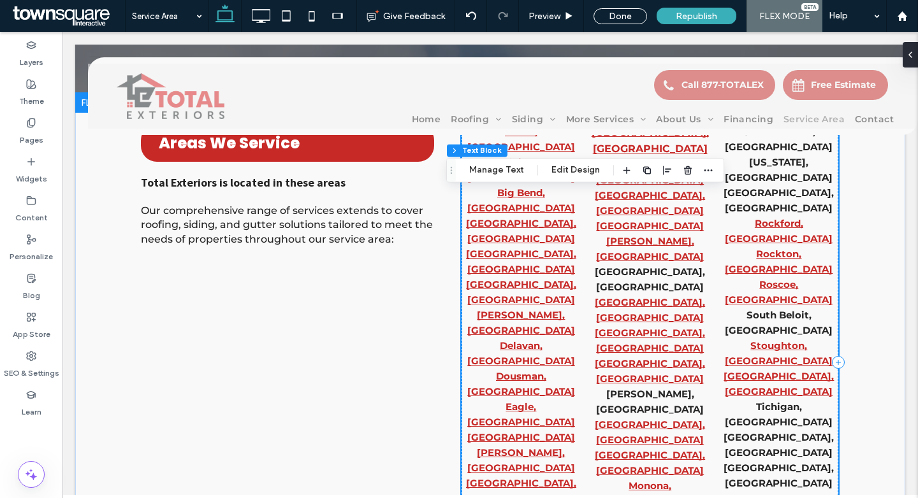
scroll to position [163, 0]
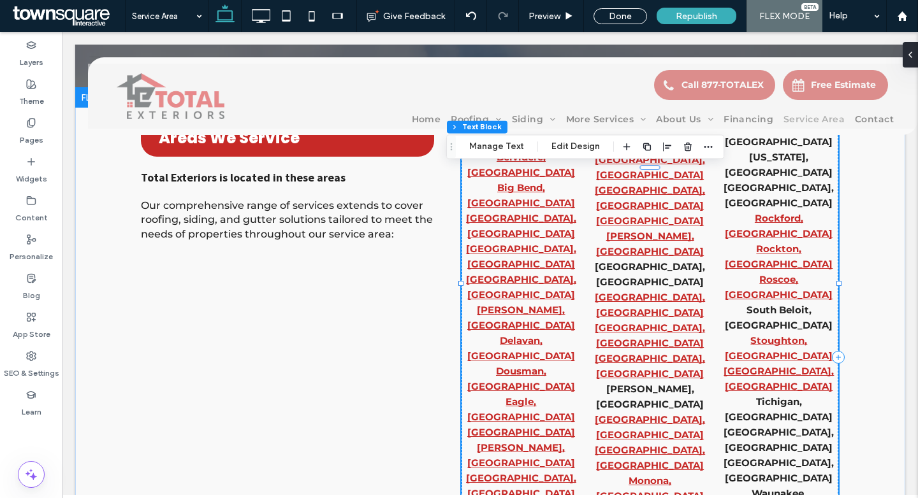
click at [674, 261] on strong "[GEOGRAPHIC_DATA], [GEOGRAPHIC_DATA]" at bounding box center [650, 274] width 110 height 27
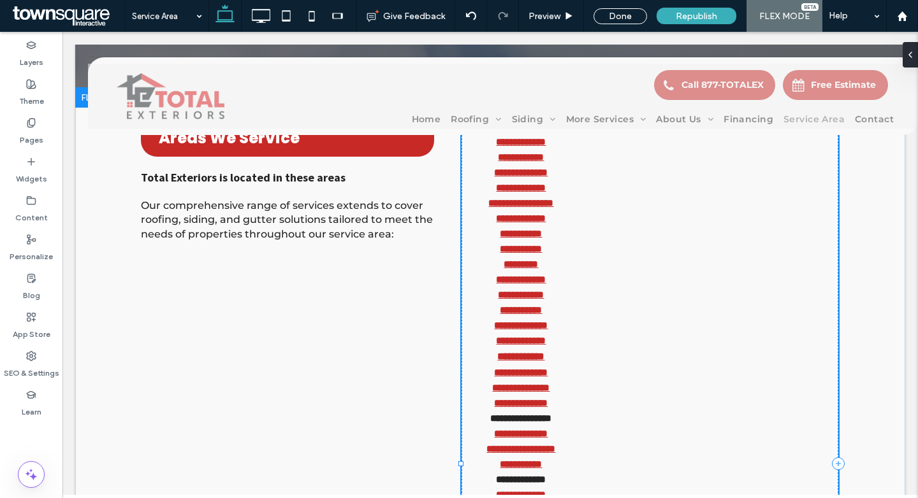
type input "**********"
type input "**"
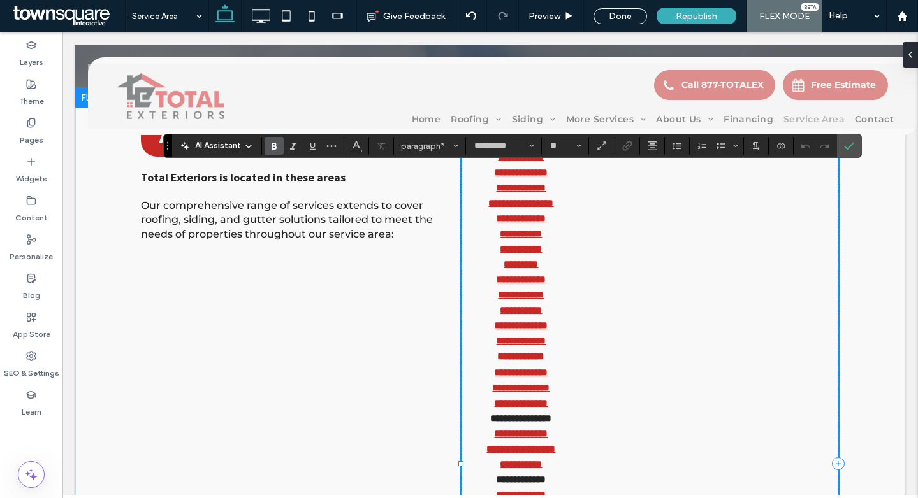
click at [520, 421] on strong "**********" at bounding box center [520, 419] width 61 height 10
click at [620, 150] on label "Link" at bounding box center [627, 146] width 19 height 18
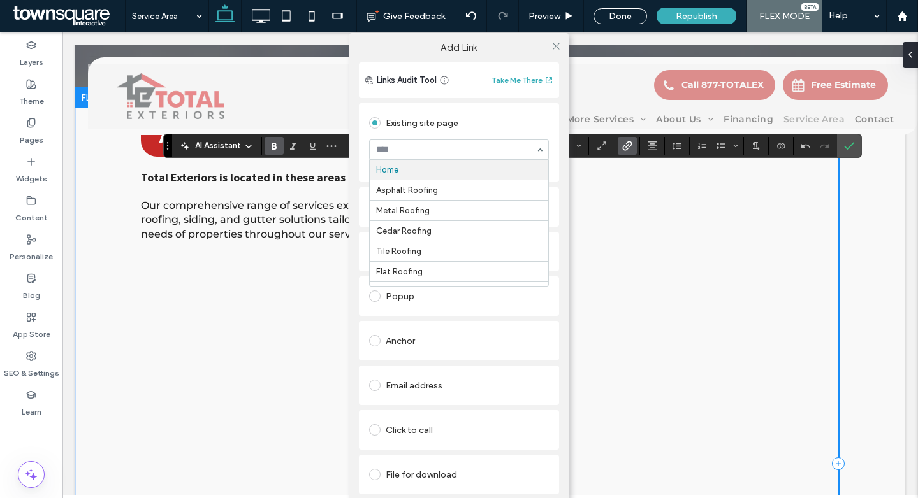
click at [454, 154] on input at bounding box center [455, 149] width 159 height 9
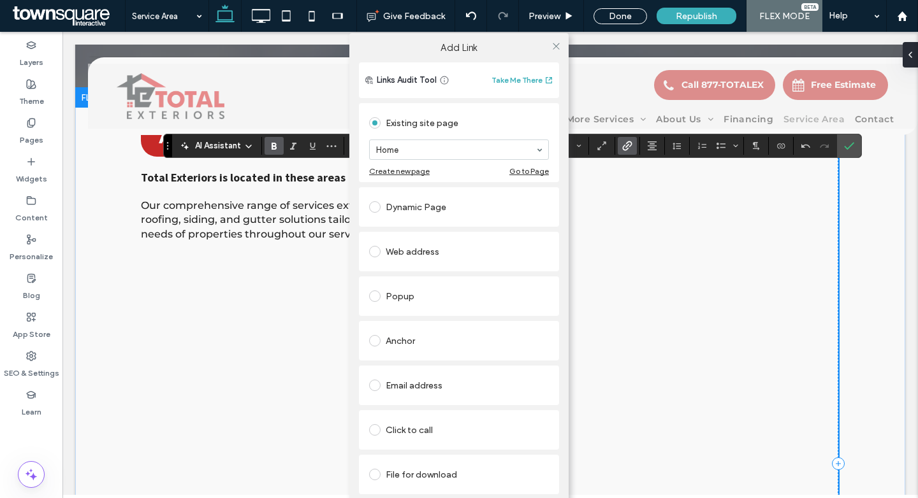
click at [419, 120] on div "Existing site page" at bounding box center [459, 123] width 180 height 20
click at [373, 214] on div at bounding box center [377, 207] width 17 height 20
click at [375, 211] on span at bounding box center [374, 206] width 11 height 11
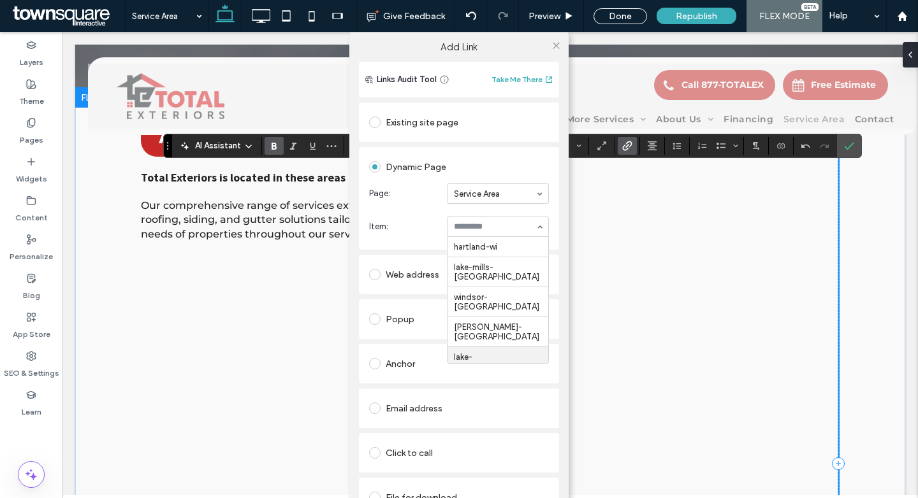
scroll to position [22, 0]
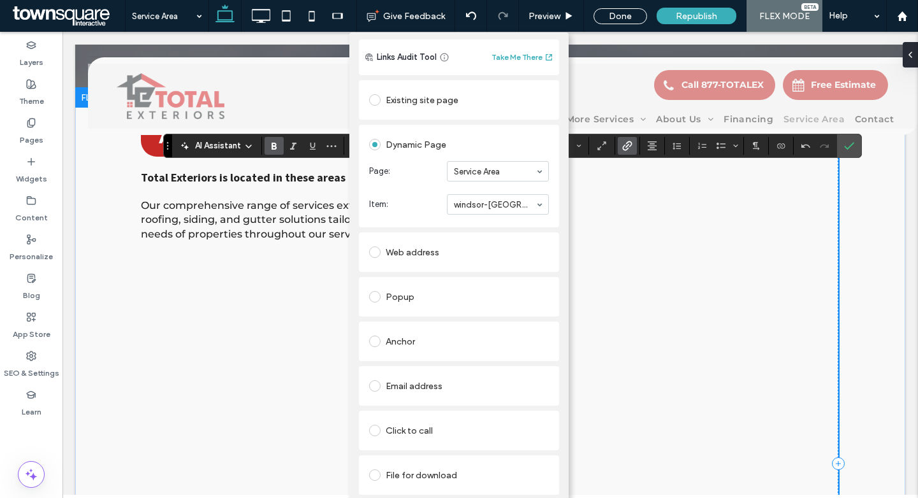
click at [845, 150] on div "Add Link Links Audit Tool Take Me There Existing site page Home Create new page…" at bounding box center [459, 282] width 918 height 498
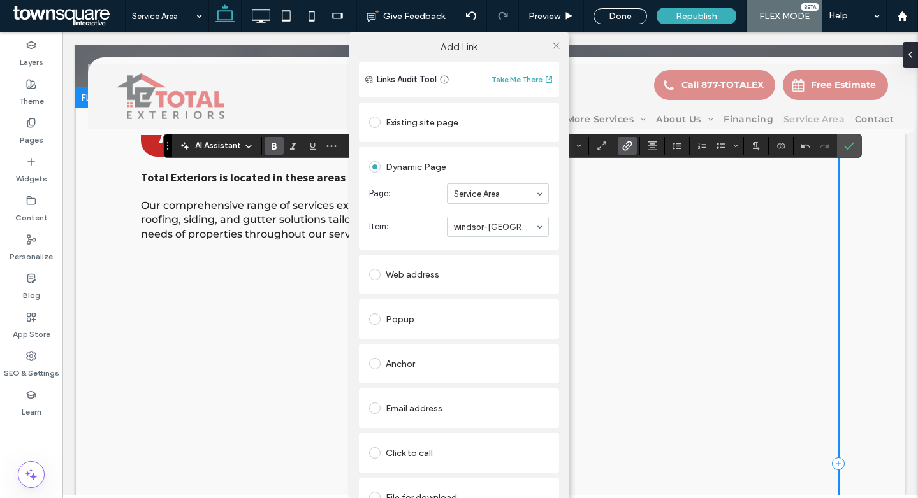
scroll to position [1, 0]
click at [553, 47] on icon at bounding box center [556, 45] width 10 height 10
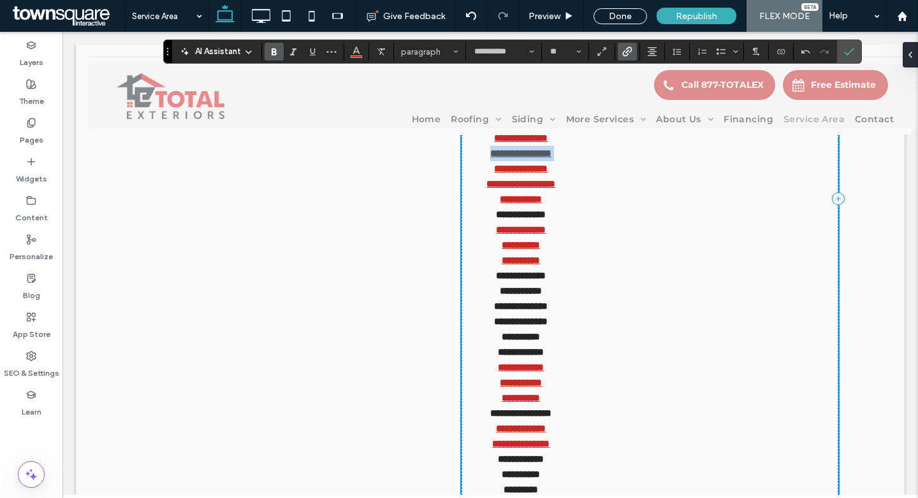
scroll to position [428, 0]
click at [537, 214] on strong "**********" at bounding box center [521, 214] width 50 height 10
click at [623, 50] on icon "Link" at bounding box center [627, 52] width 10 height 10
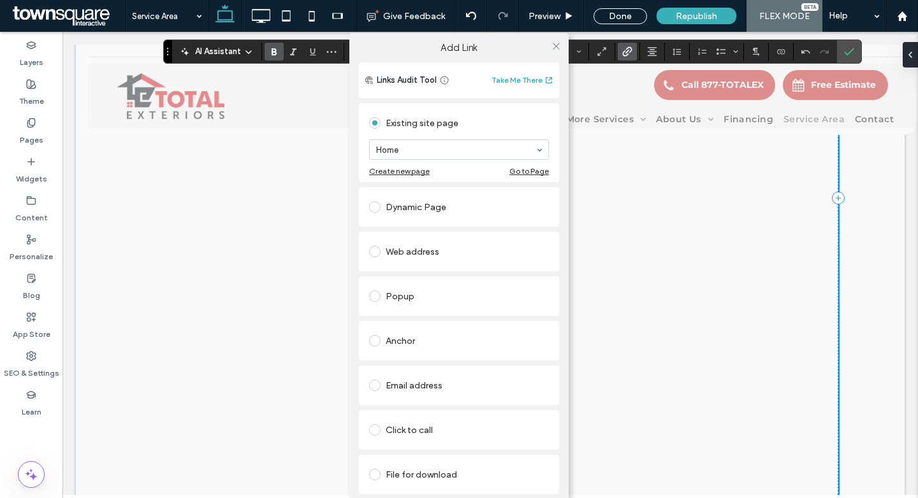
click at [378, 204] on span at bounding box center [374, 206] width 11 height 11
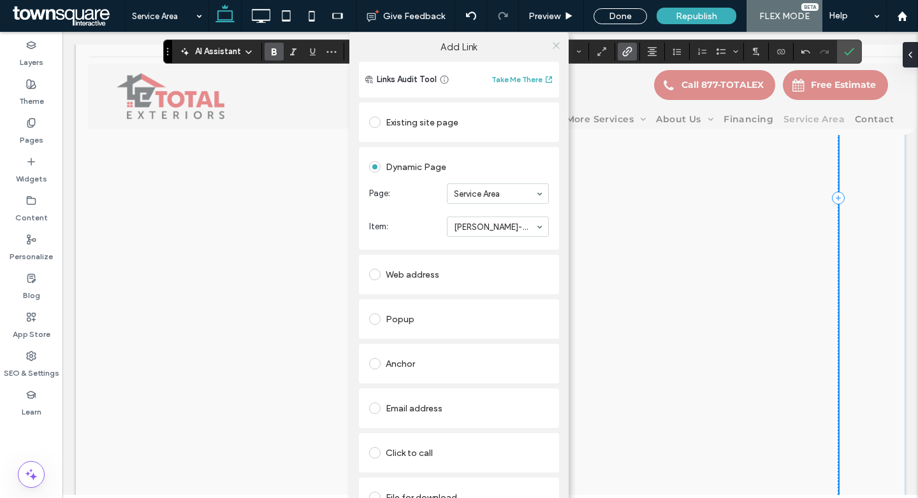
click at [553, 46] on use at bounding box center [556, 45] width 6 height 6
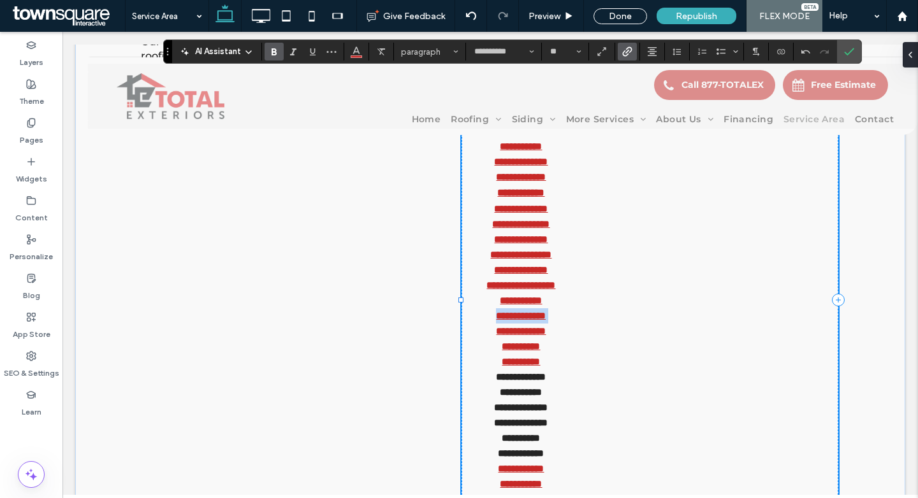
scroll to position [327, 0]
click at [560, 207] on p "**********" at bounding box center [520, 208] width 119 height 15
click at [622, 45] on span "Link" at bounding box center [625, 52] width 6 height 18
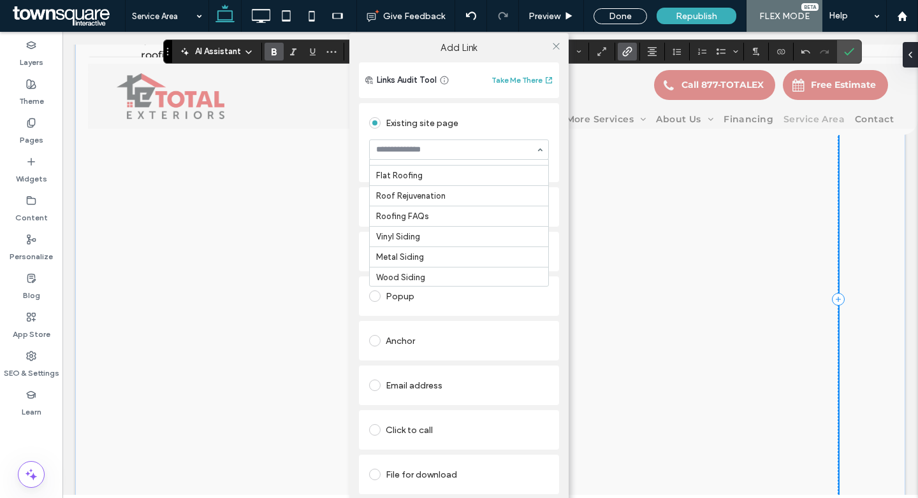
scroll to position [0, 0]
click at [532, 131] on div "Existing site page" at bounding box center [459, 123] width 180 height 20
click at [512, 149] on input at bounding box center [455, 149] width 159 height 9
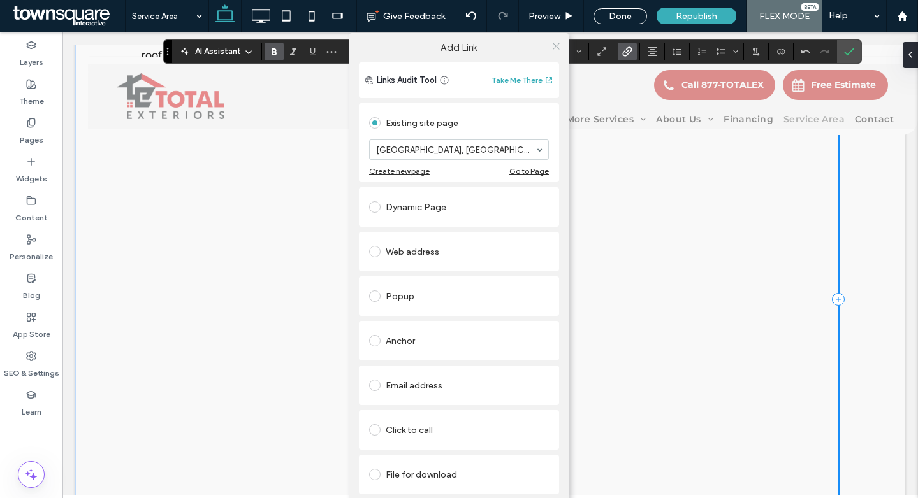
click at [556, 44] on icon at bounding box center [556, 46] width 10 height 10
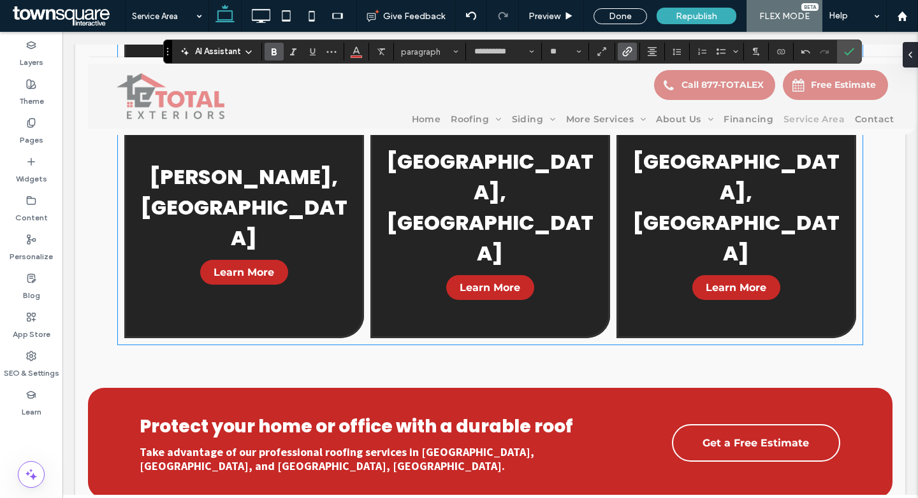
scroll to position [1139, 0]
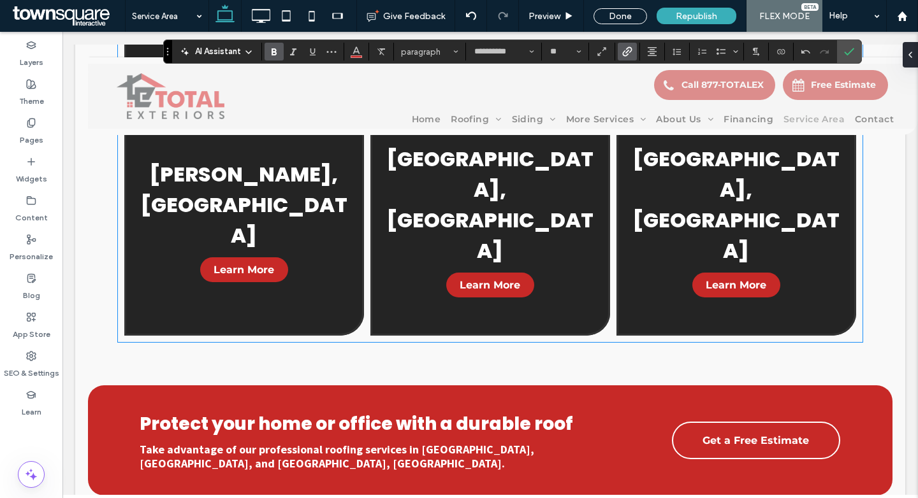
click at [382, 300] on link at bounding box center [490, 224] width 240 height 224
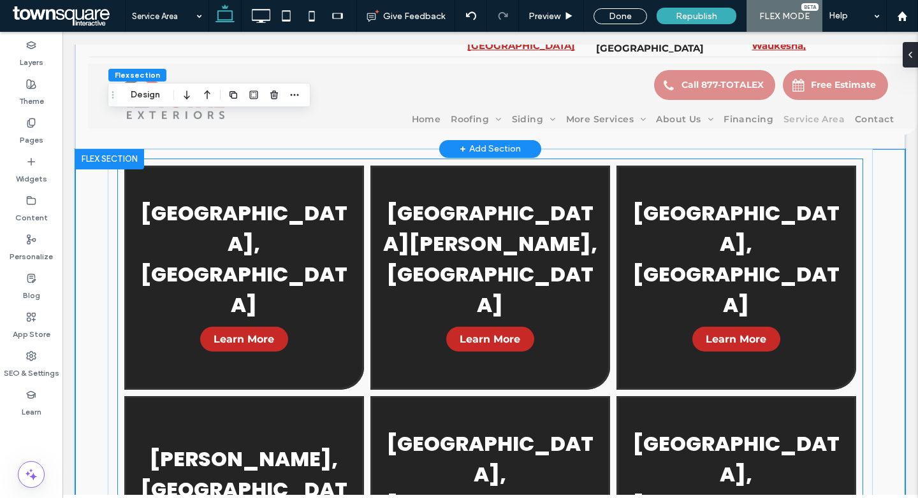
scroll to position [639, 0]
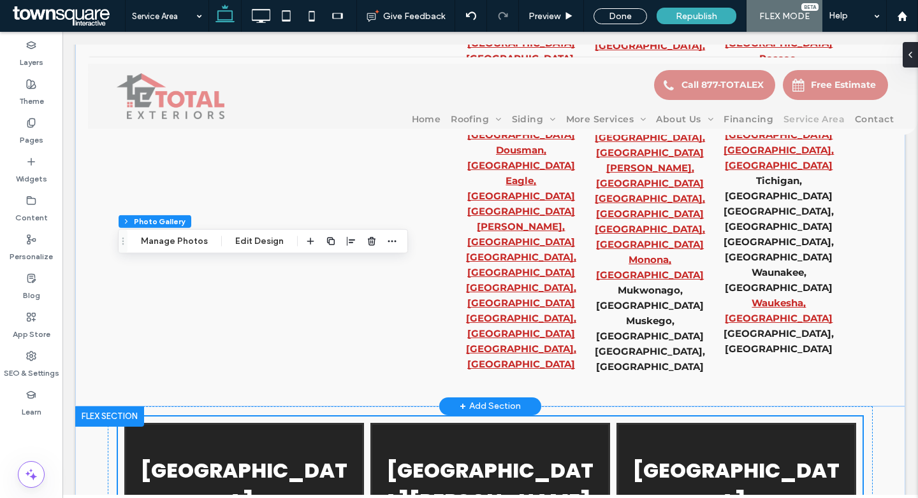
scroll to position [382, 0]
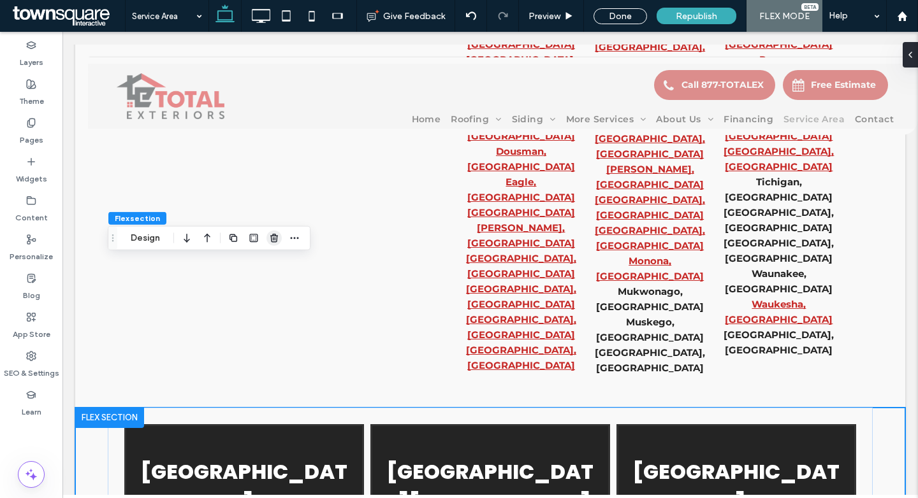
click at [277, 238] on use "button" at bounding box center [274, 238] width 8 height 8
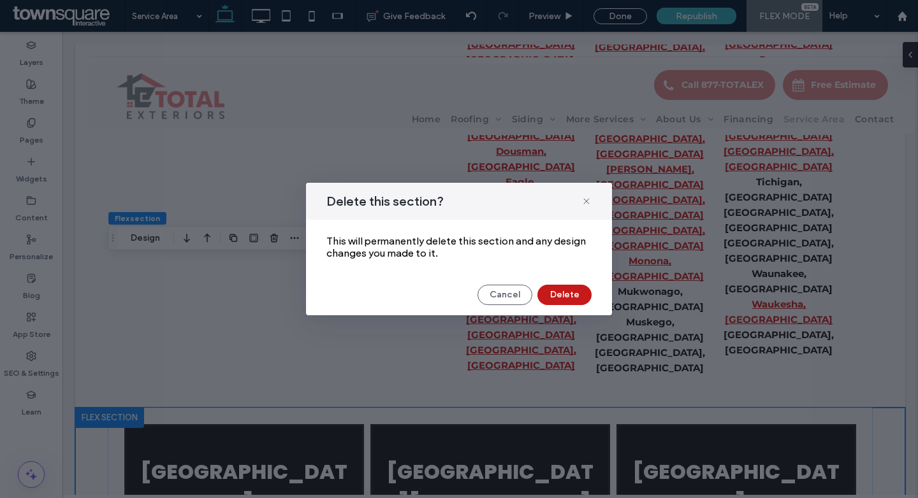
click at [579, 293] on button "Delete" at bounding box center [564, 295] width 54 height 20
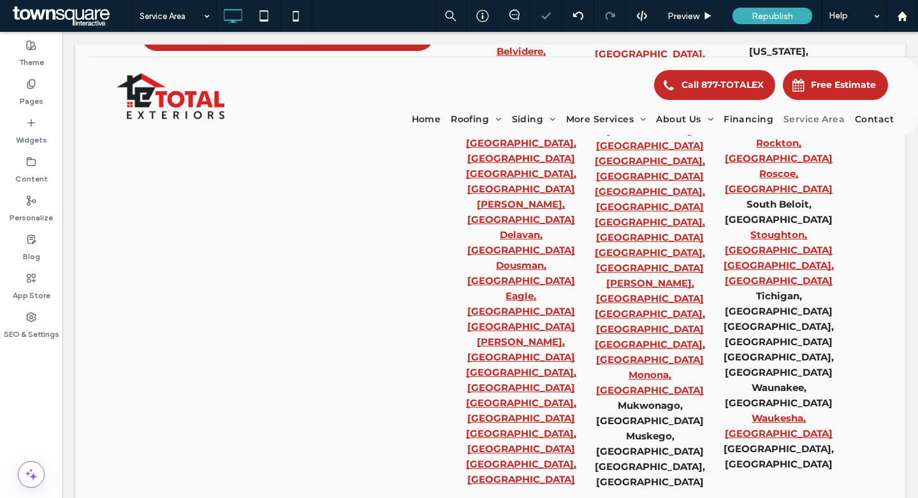
scroll to position [0, 0]
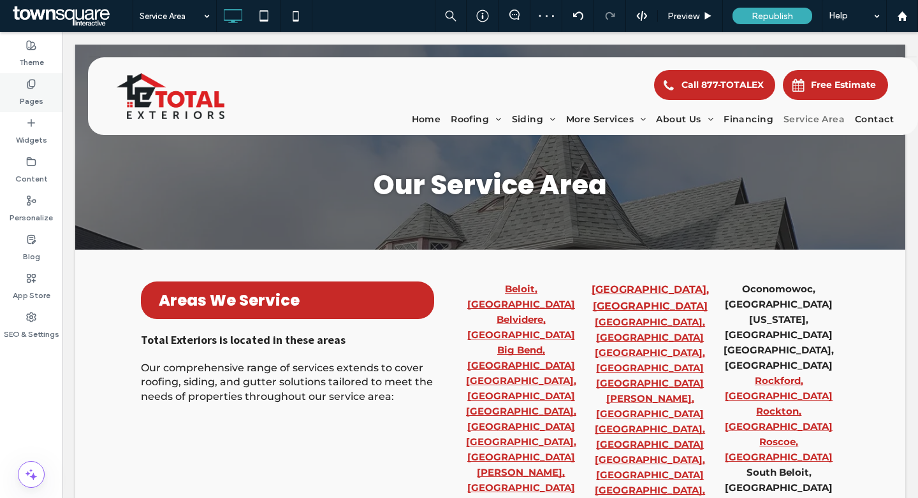
click at [39, 84] on div "Pages" at bounding box center [31, 92] width 62 height 39
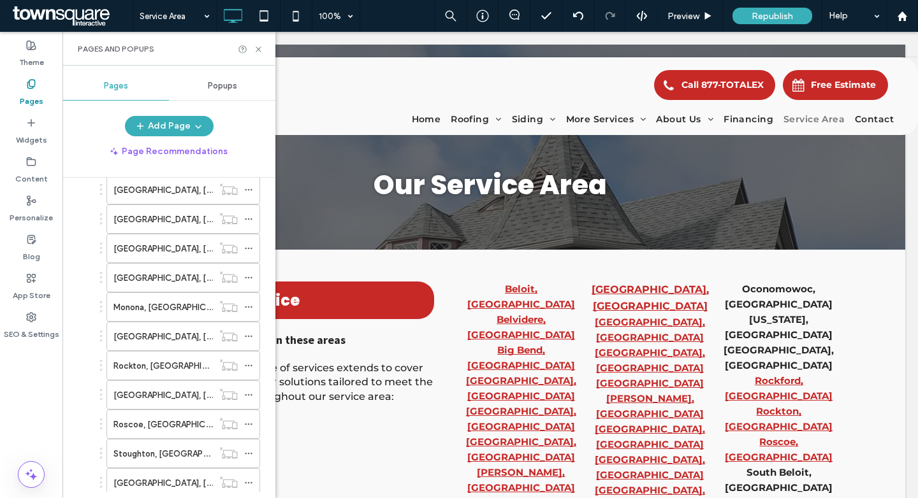
scroll to position [1054, 0]
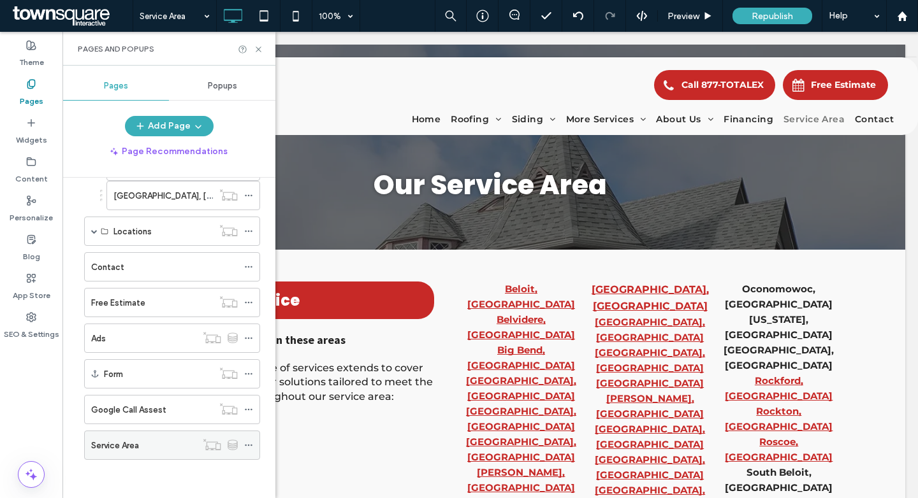
click at [136, 445] on label "Service Area" at bounding box center [115, 446] width 48 height 22
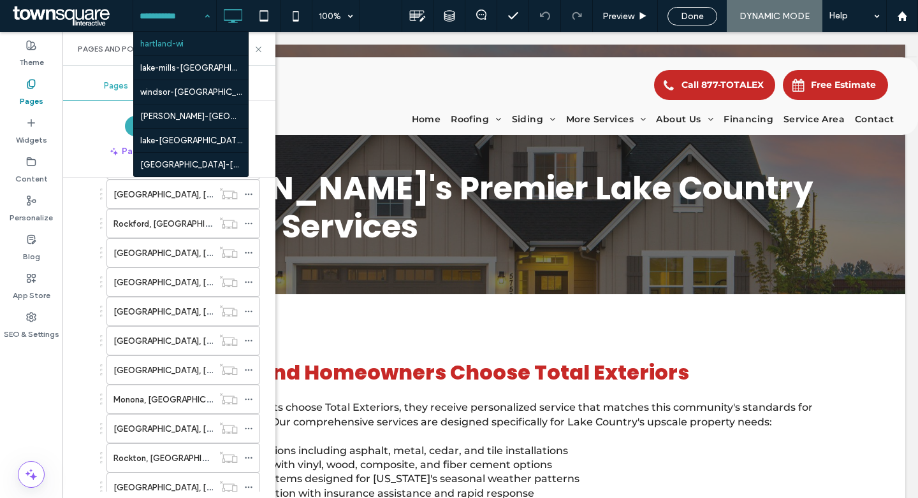
scroll to position [667, 0]
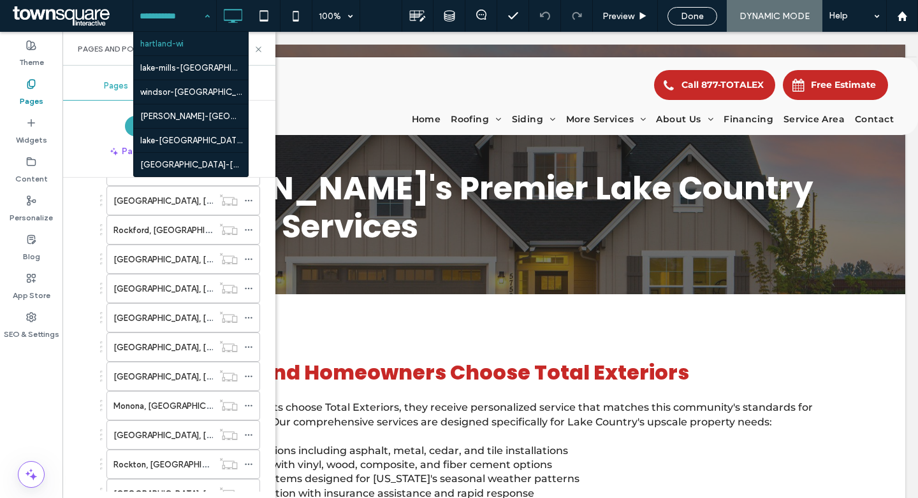
click at [32, 92] on label "Pages" at bounding box center [32, 98] width 24 height 18
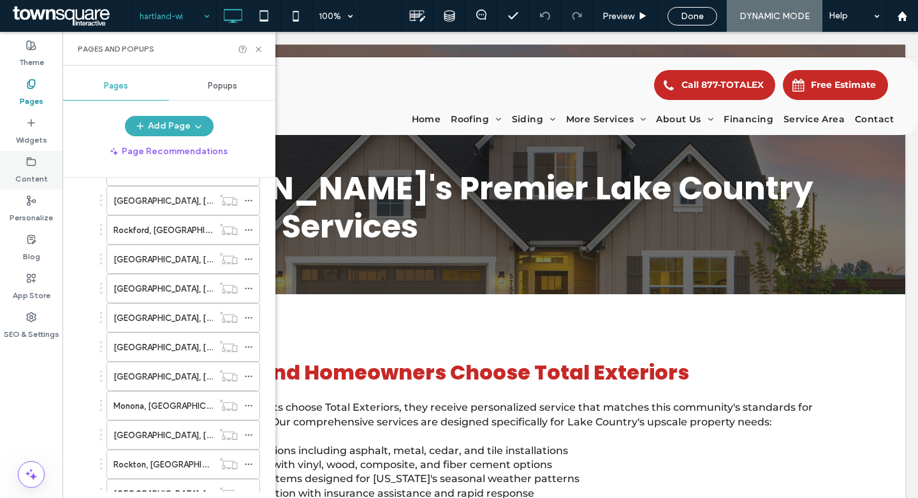
click at [27, 178] on label "Content" at bounding box center [31, 176] width 33 height 18
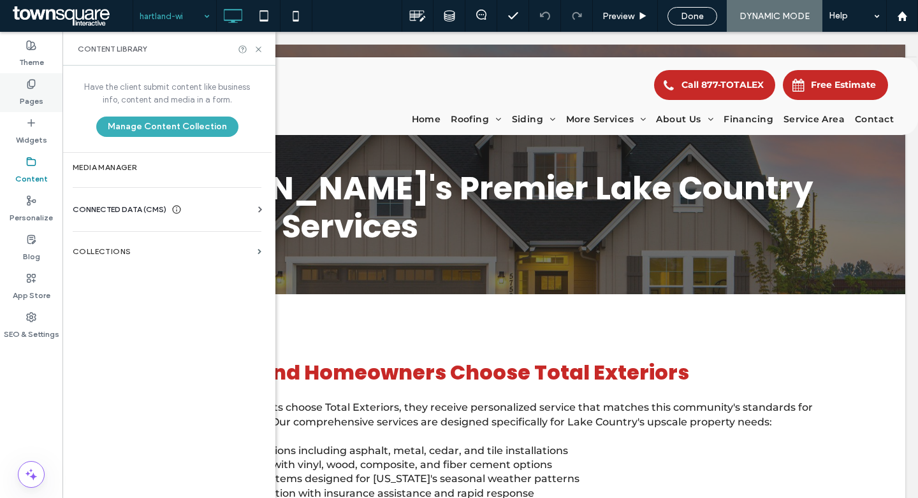
click at [34, 87] on icon at bounding box center [31, 84] width 10 height 10
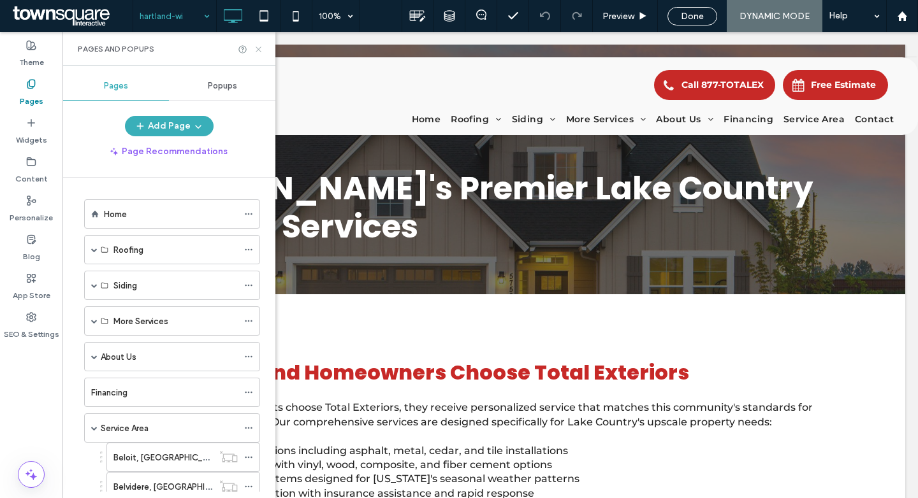
click at [261, 48] on icon at bounding box center [259, 50] width 10 height 10
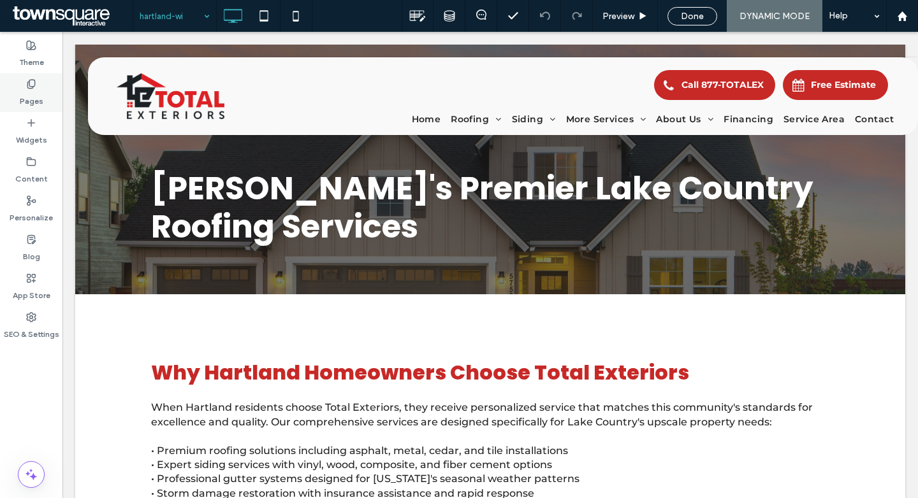
click at [40, 99] on label "Pages" at bounding box center [32, 98] width 24 height 18
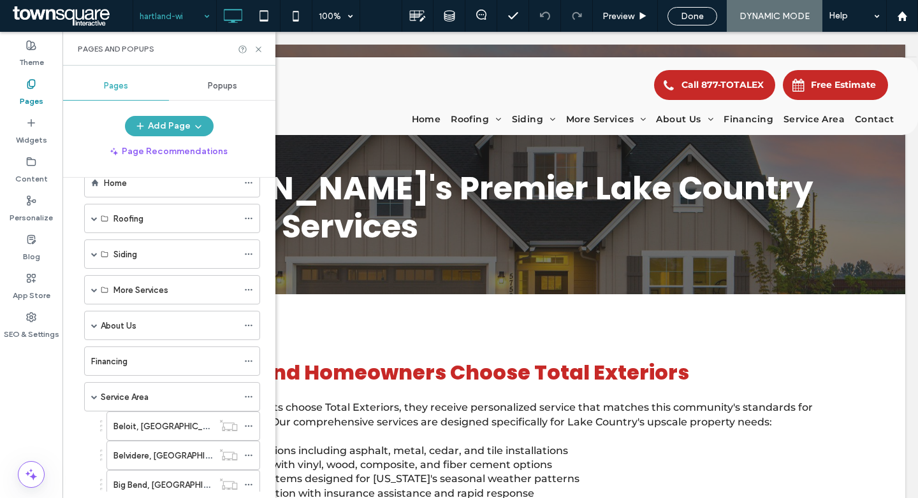
scroll to position [31, 0]
click at [125, 391] on label "Service Area" at bounding box center [125, 397] width 48 height 22
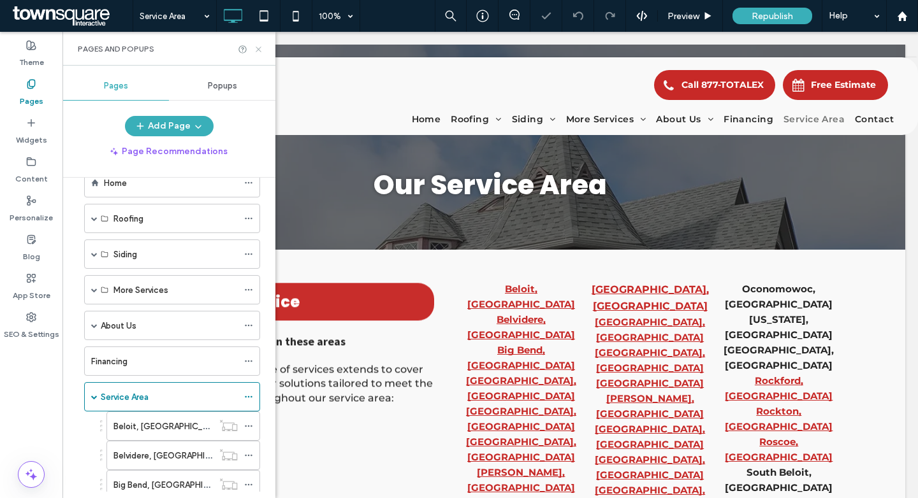
click at [258, 50] on icon at bounding box center [259, 50] width 10 height 10
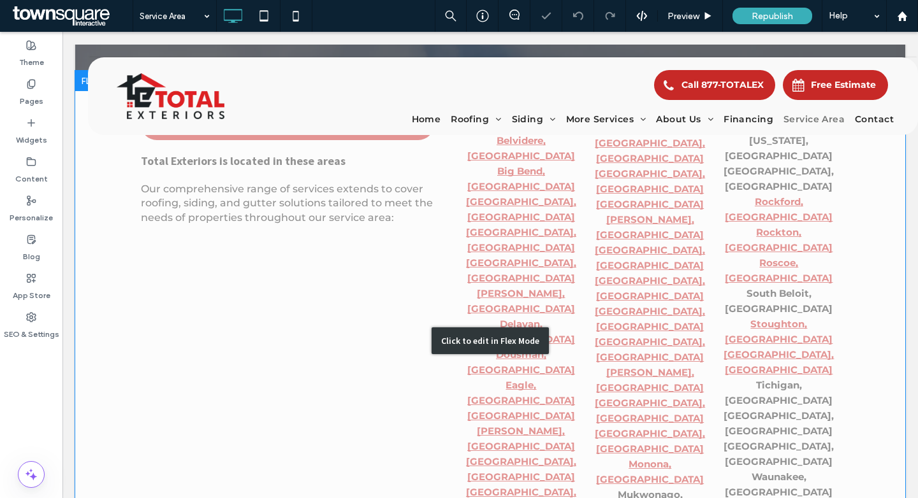
scroll to position [231, 0]
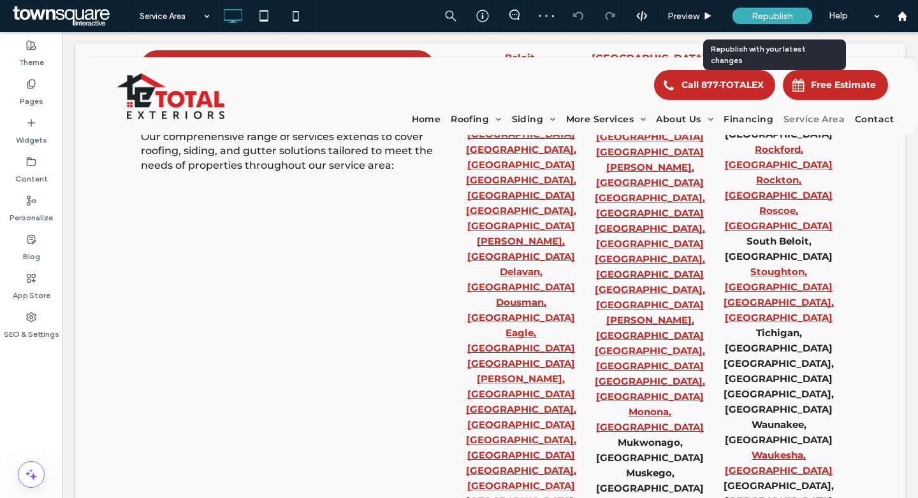
click at [775, 17] on span "Republish" at bounding box center [772, 16] width 41 height 11
